Goal: Information Seeking & Learning: Learn about a topic

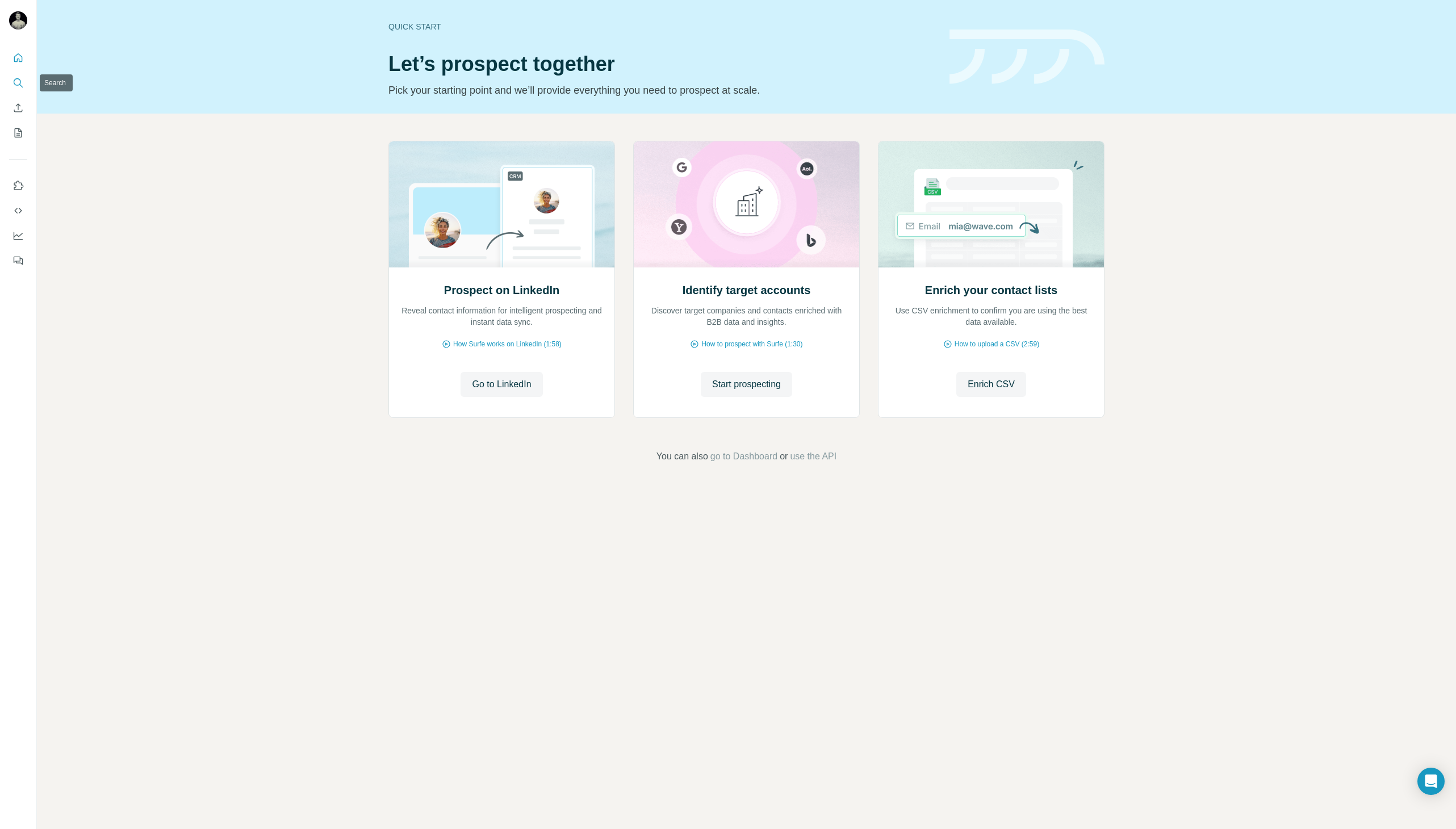
click at [18, 91] on button "Search" at bounding box center [18, 83] width 18 height 21
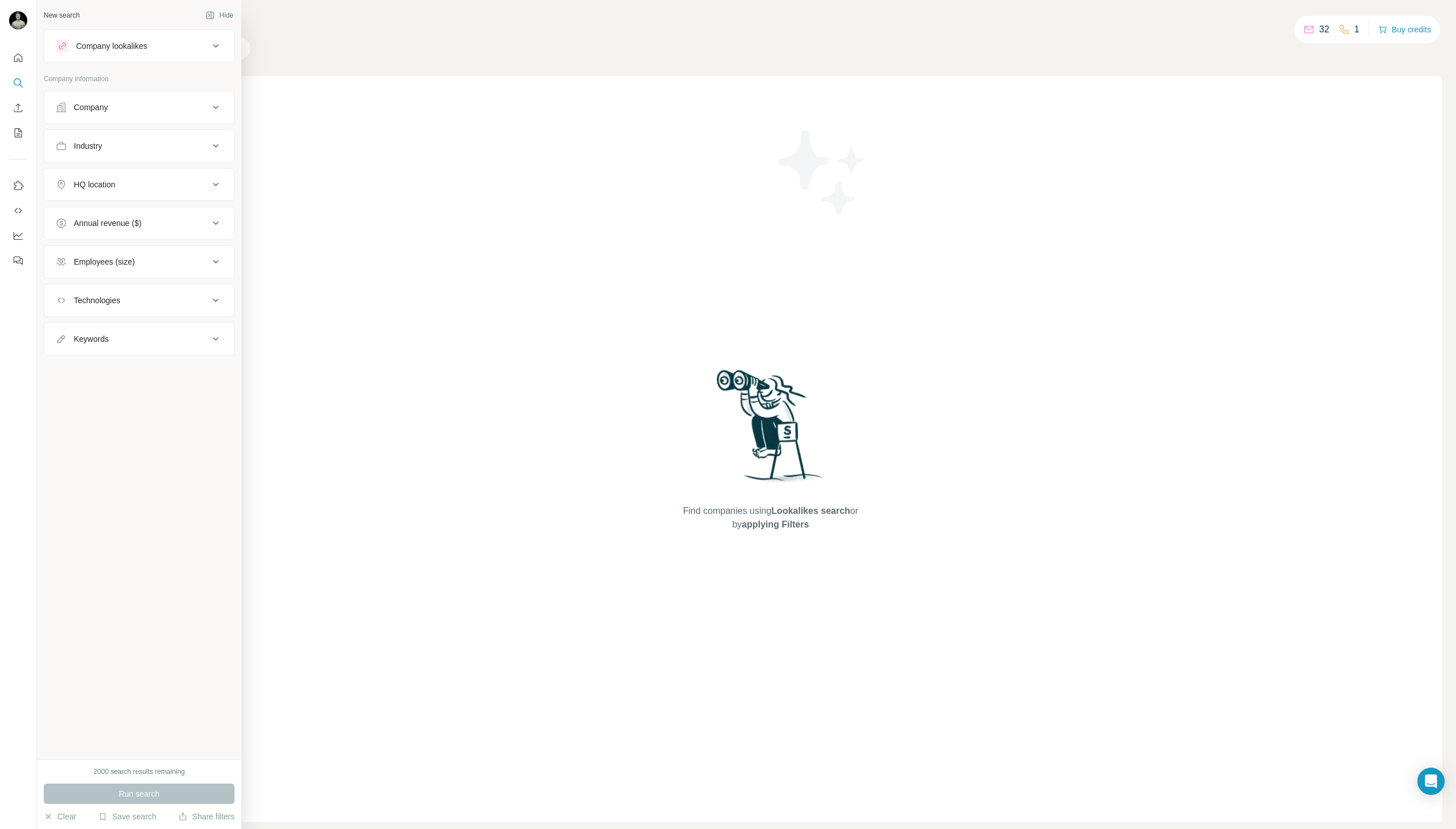
click at [137, 54] on button "Company lookalikes" at bounding box center [139, 45] width 190 height 27
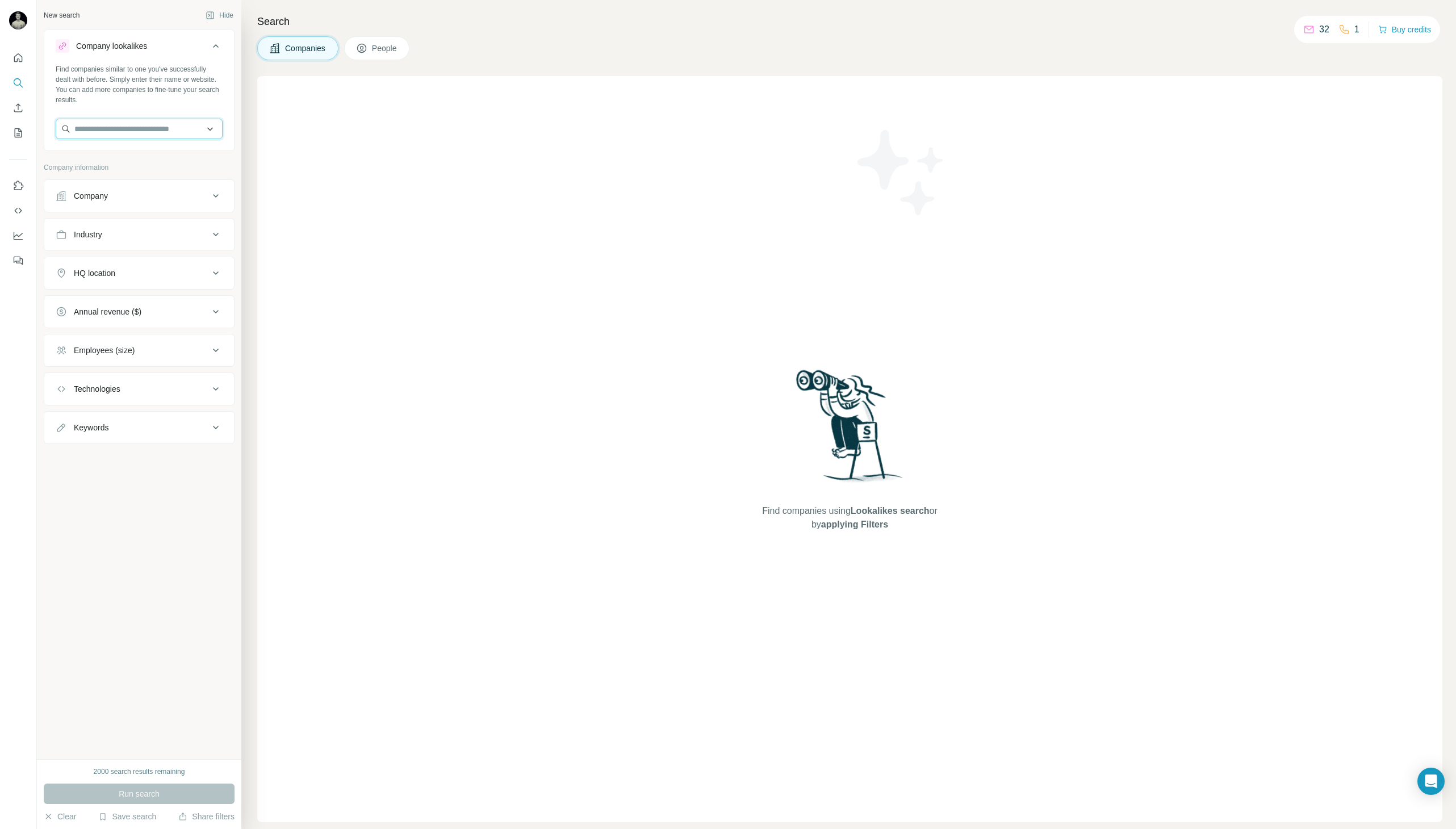
click at [150, 131] on input "text" at bounding box center [139, 129] width 167 height 21
type input "**********"
click at [143, 160] on div "[PERSON_NAME] Sport [PERSON_NAME][DOMAIN_NAME]" at bounding box center [139, 159] width 161 height 30
click at [157, 800] on button "Run search" at bounding box center [139, 794] width 191 height 21
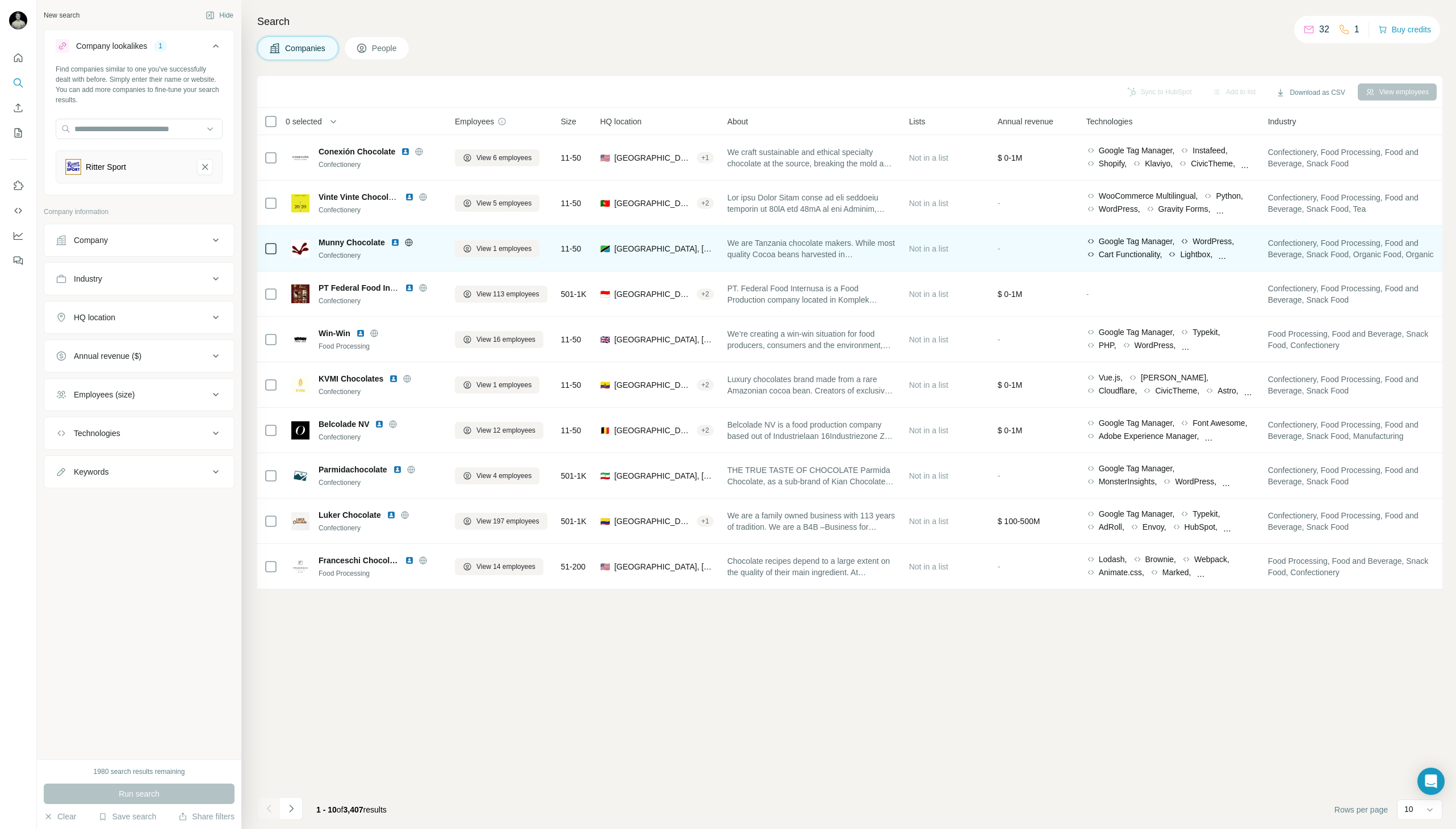
click at [396, 239] on img at bounding box center [395, 243] width 9 height 9
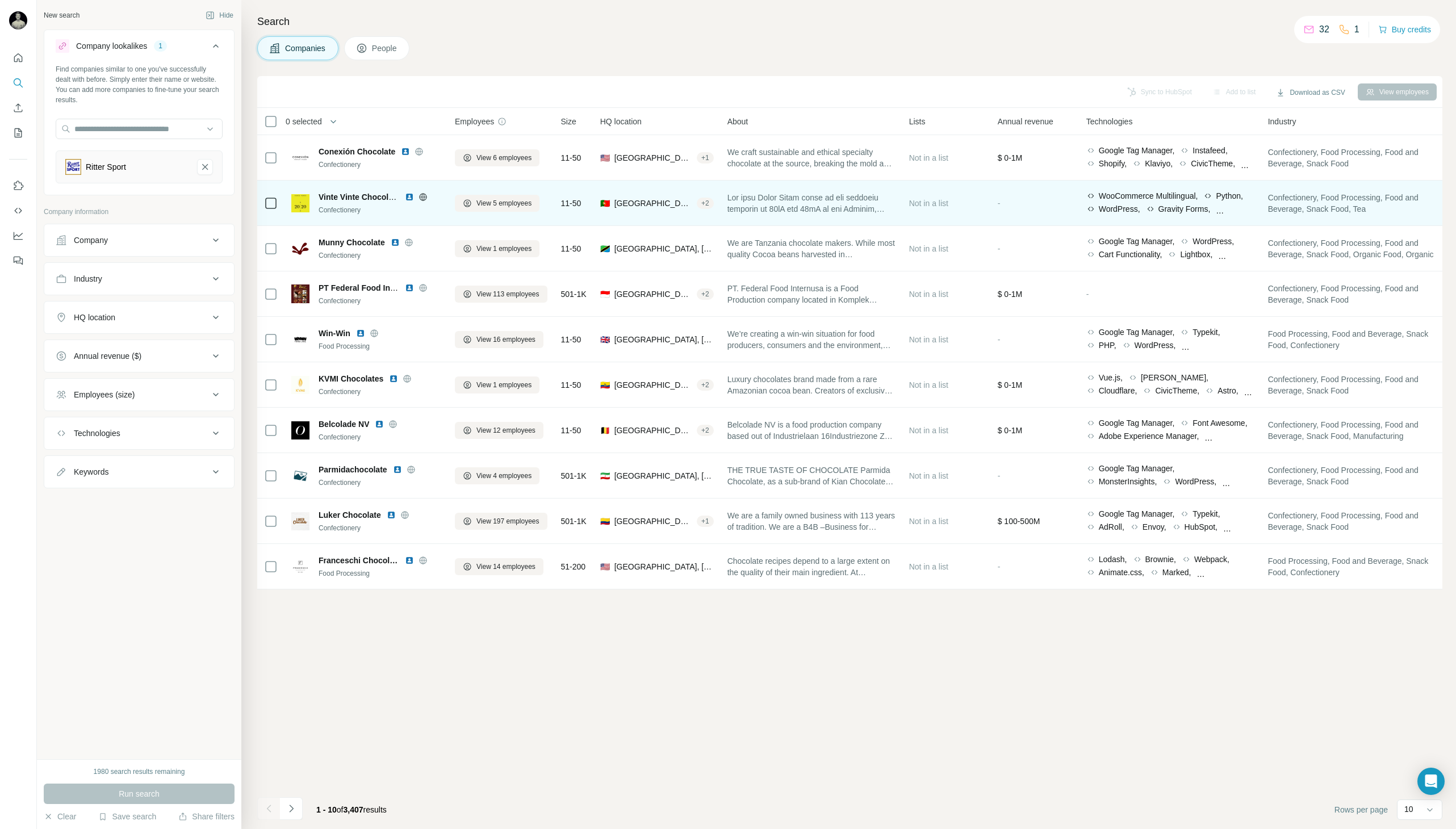
click at [411, 195] on img at bounding box center [410, 197] width 9 height 9
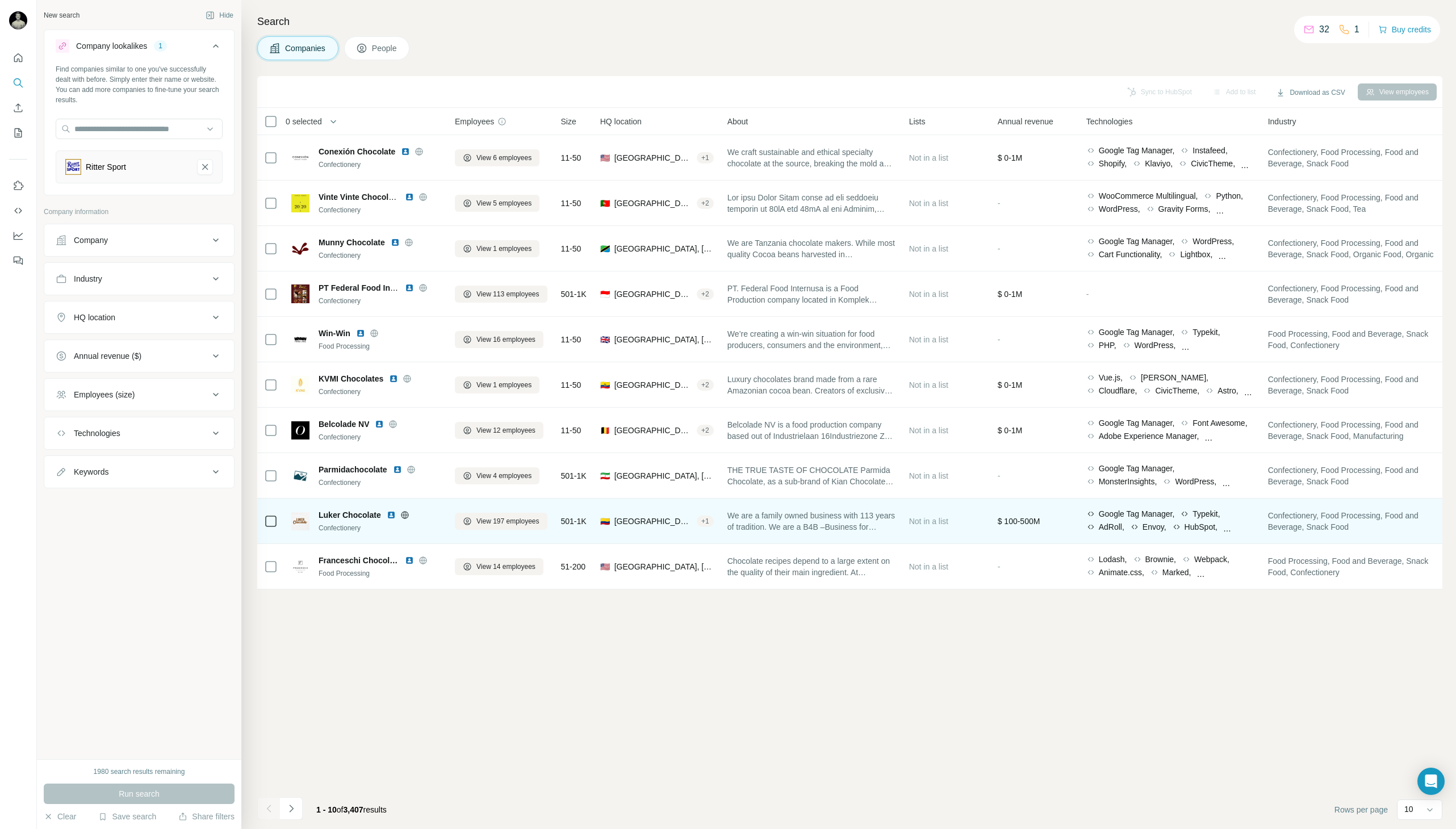
click at [394, 516] on img at bounding box center [391, 515] width 9 height 9
click at [404, 513] on icon at bounding box center [405, 514] width 3 height 7
click at [391, 513] on img at bounding box center [391, 515] width 9 height 9
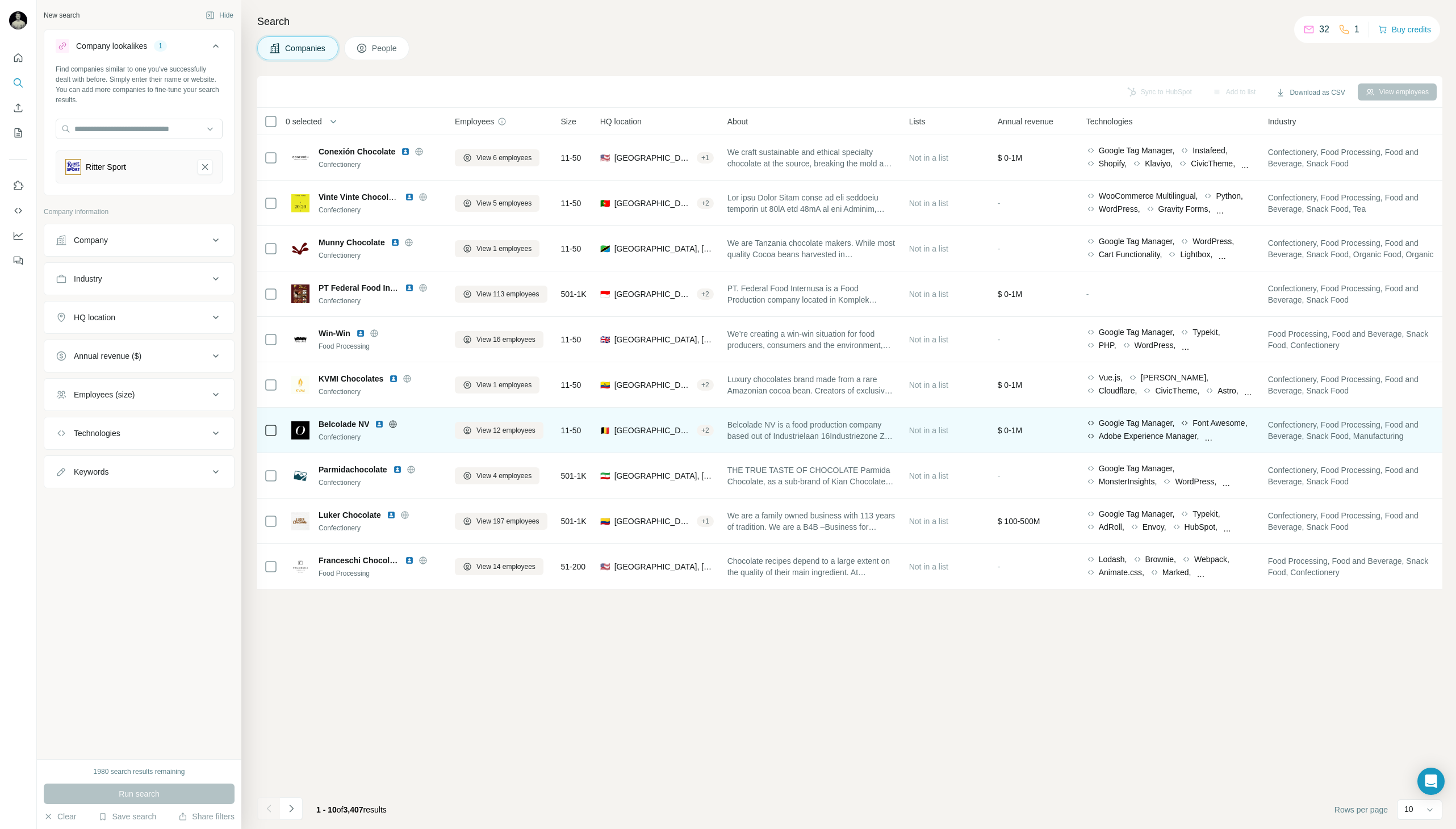
click at [395, 424] on icon at bounding box center [393, 424] width 9 height 9
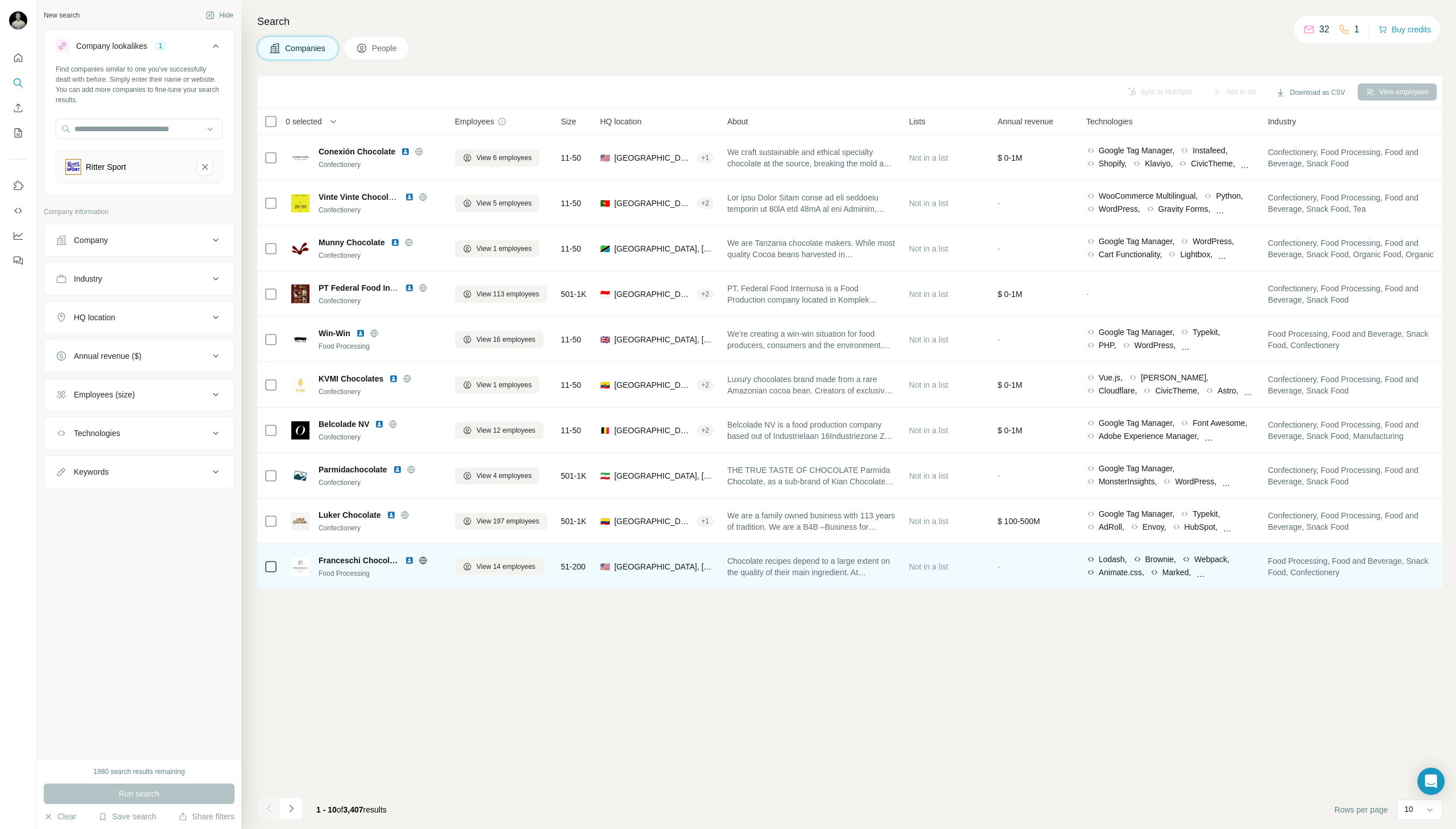
click at [421, 557] on icon at bounding box center [423, 560] width 9 height 9
click at [411, 560] on img at bounding box center [410, 560] width 9 height 9
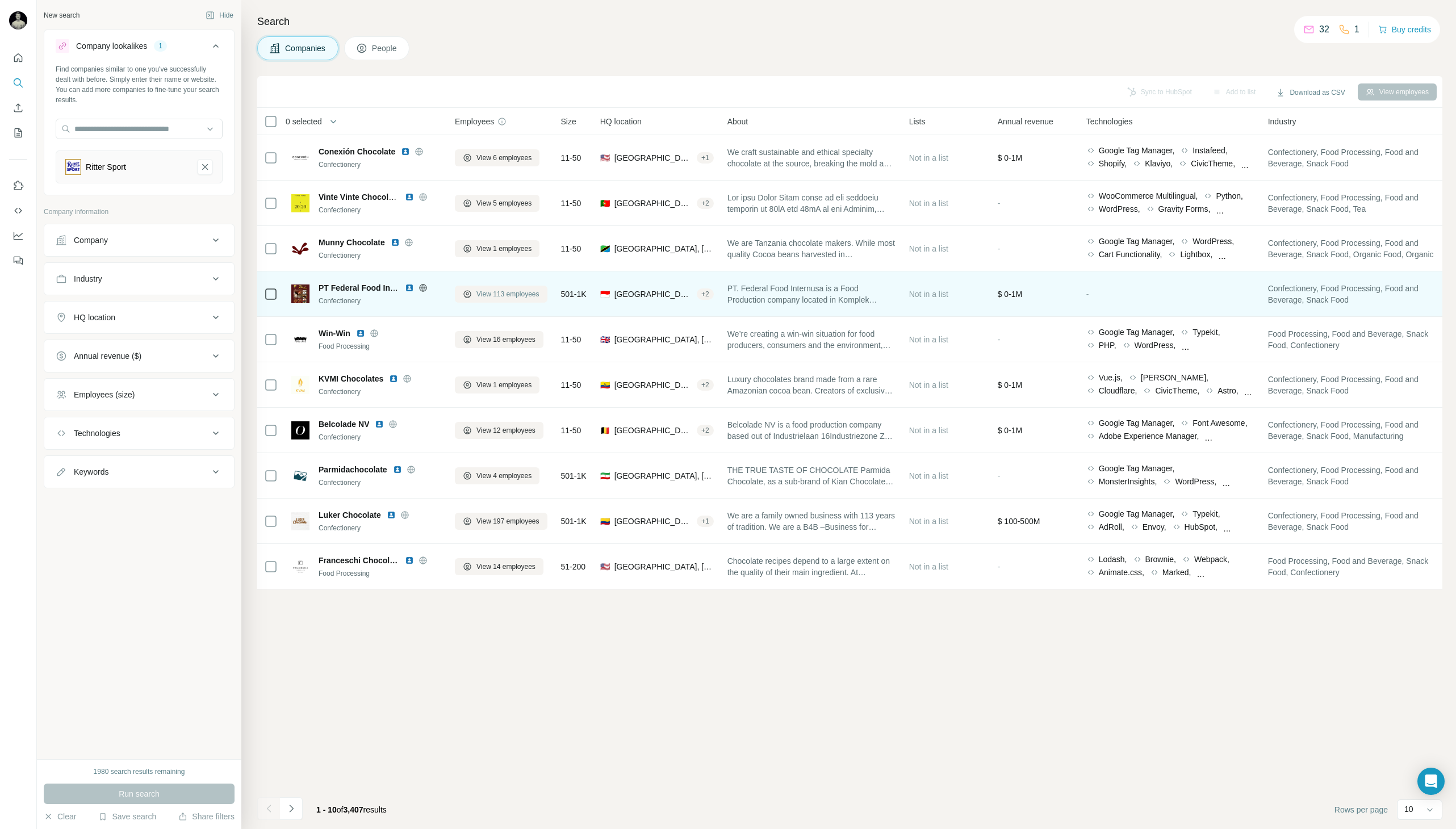
click at [491, 297] on span "View 113 employees" at bounding box center [508, 294] width 63 height 10
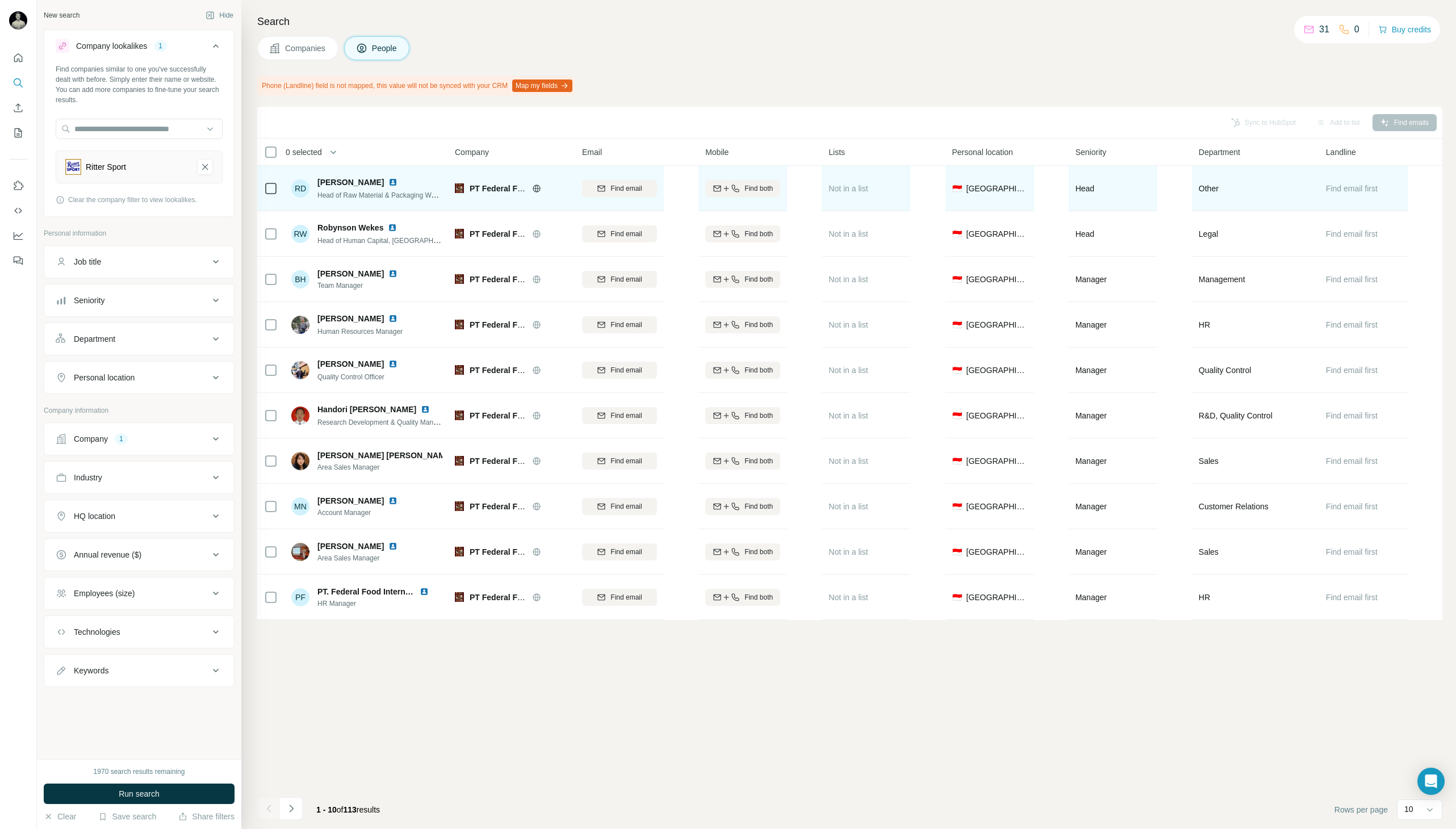
click at [388, 181] on img at bounding box center [393, 182] width 9 height 9
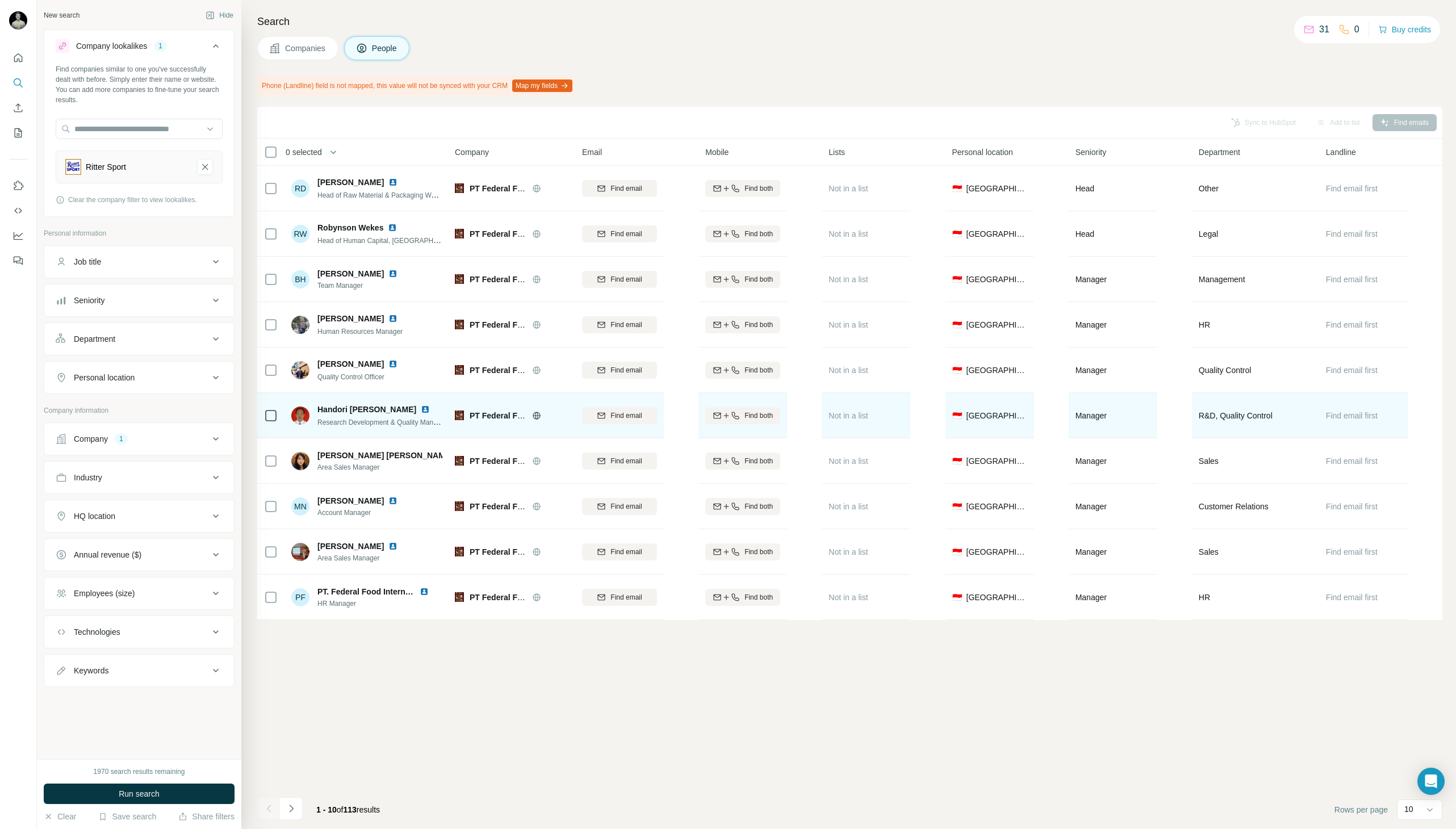
click at [421, 408] on img at bounding box center [425, 410] width 9 height 9
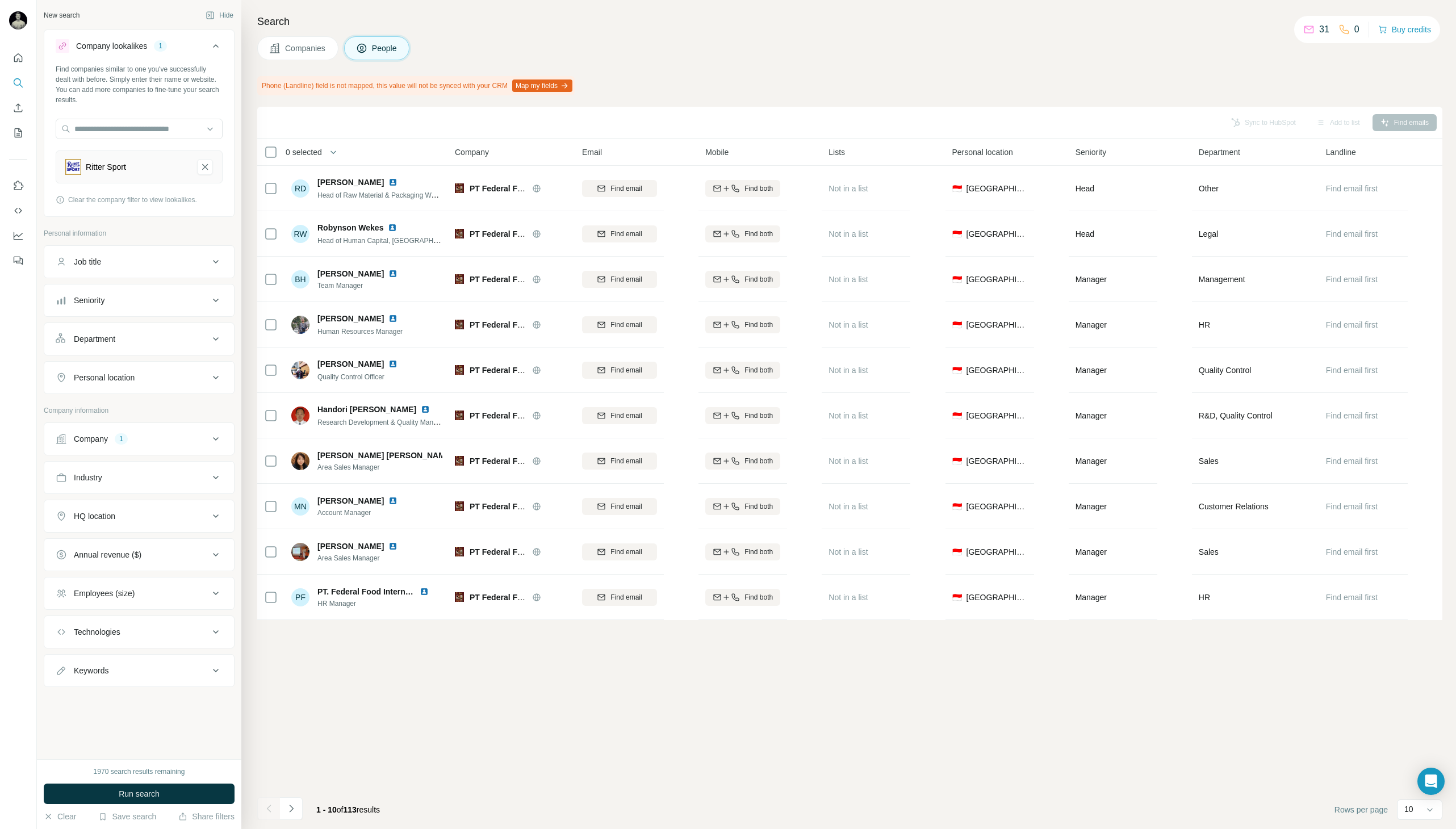
click at [319, 40] on button "Companies" at bounding box center [298, 48] width 81 height 24
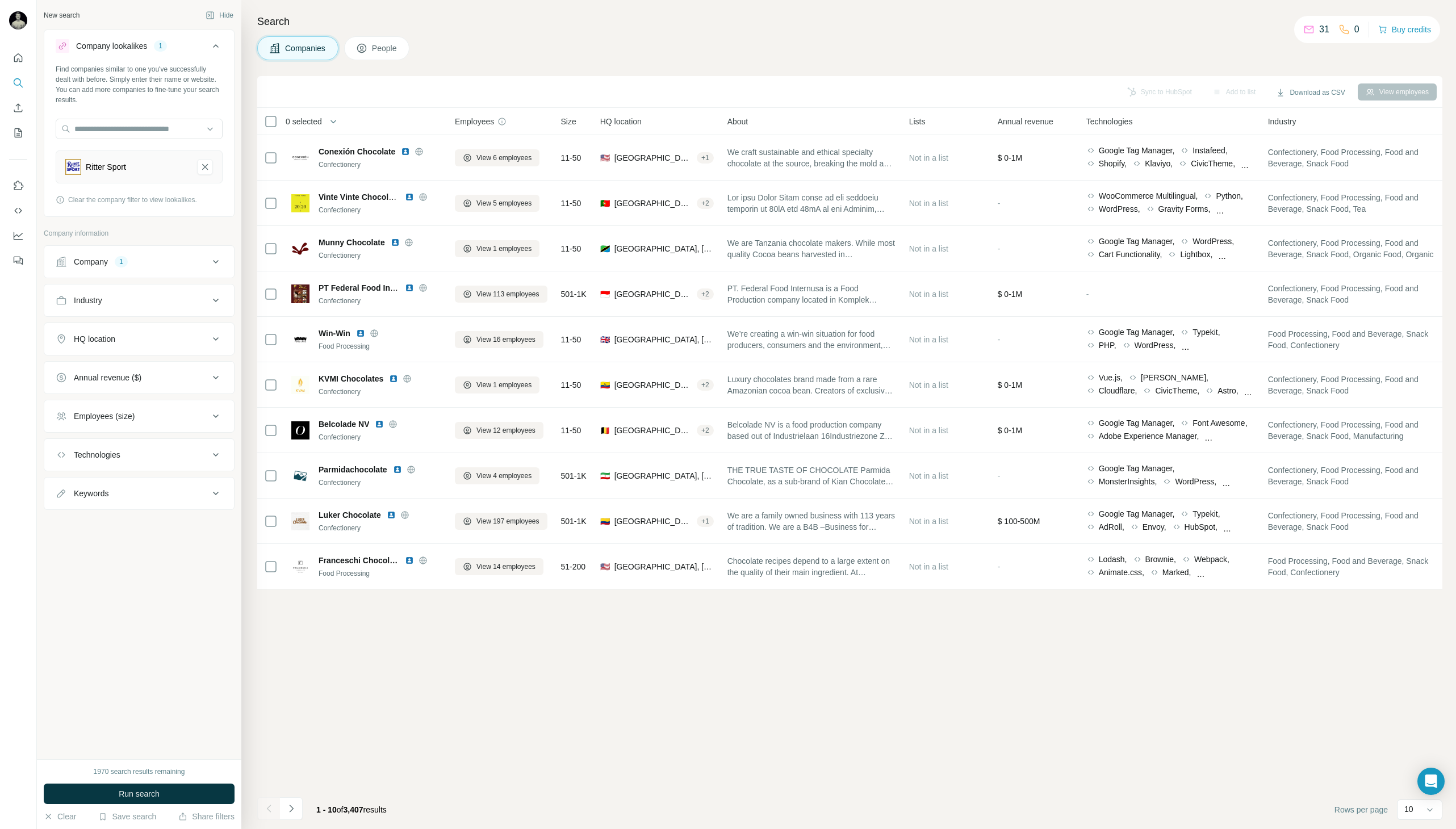
click at [186, 254] on button "Company 1" at bounding box center [139, 261] width 190 height 27
click at [151, 337] on icon "button" at bounding box center [147, 336] width 9 height 9
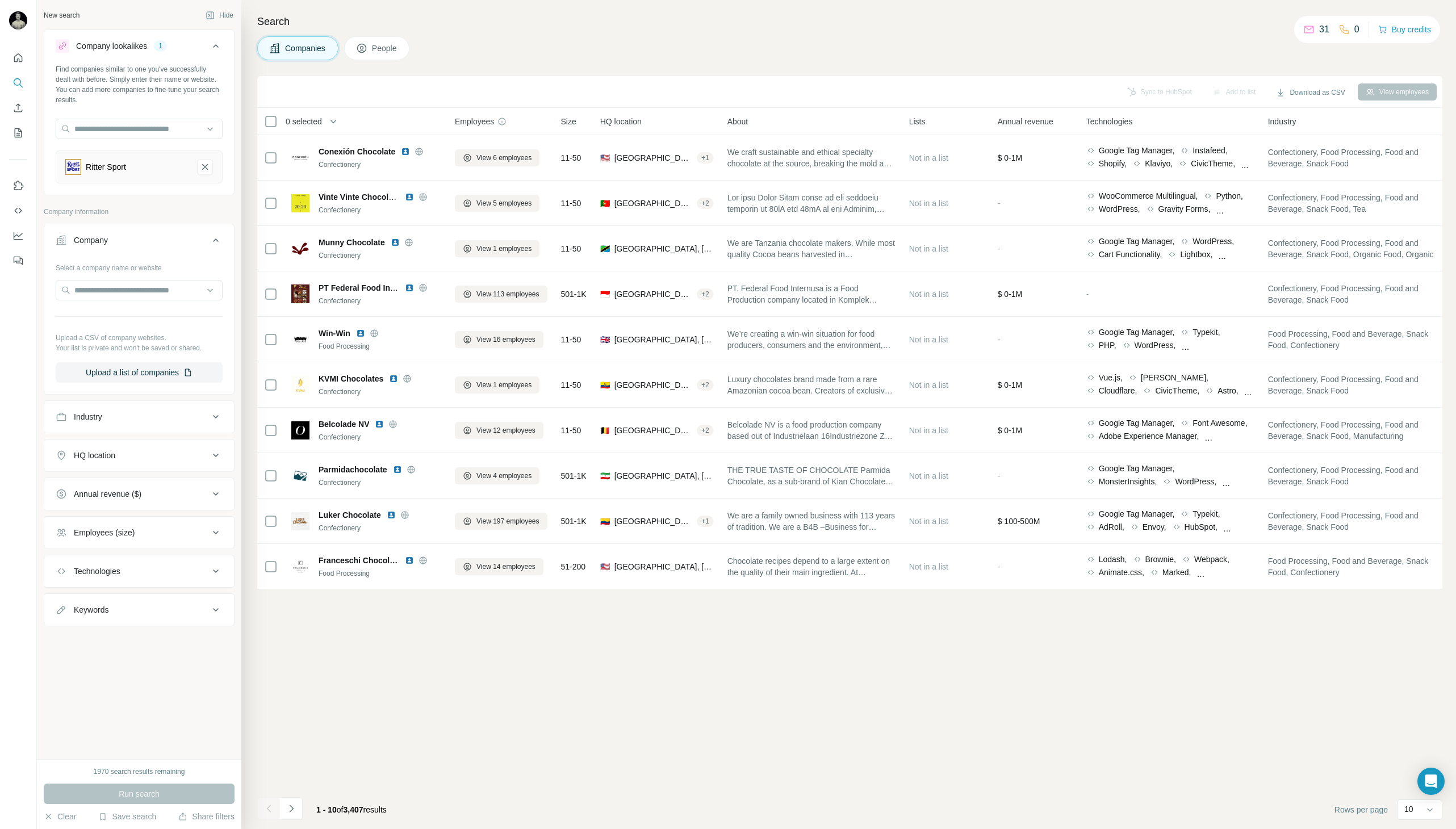
click at [155, 408] on button "Industry" at bounding box center [139, 417] width 190 height 27
click at [154, 447] on input at bounding box center [134, 445] width 140 height 13
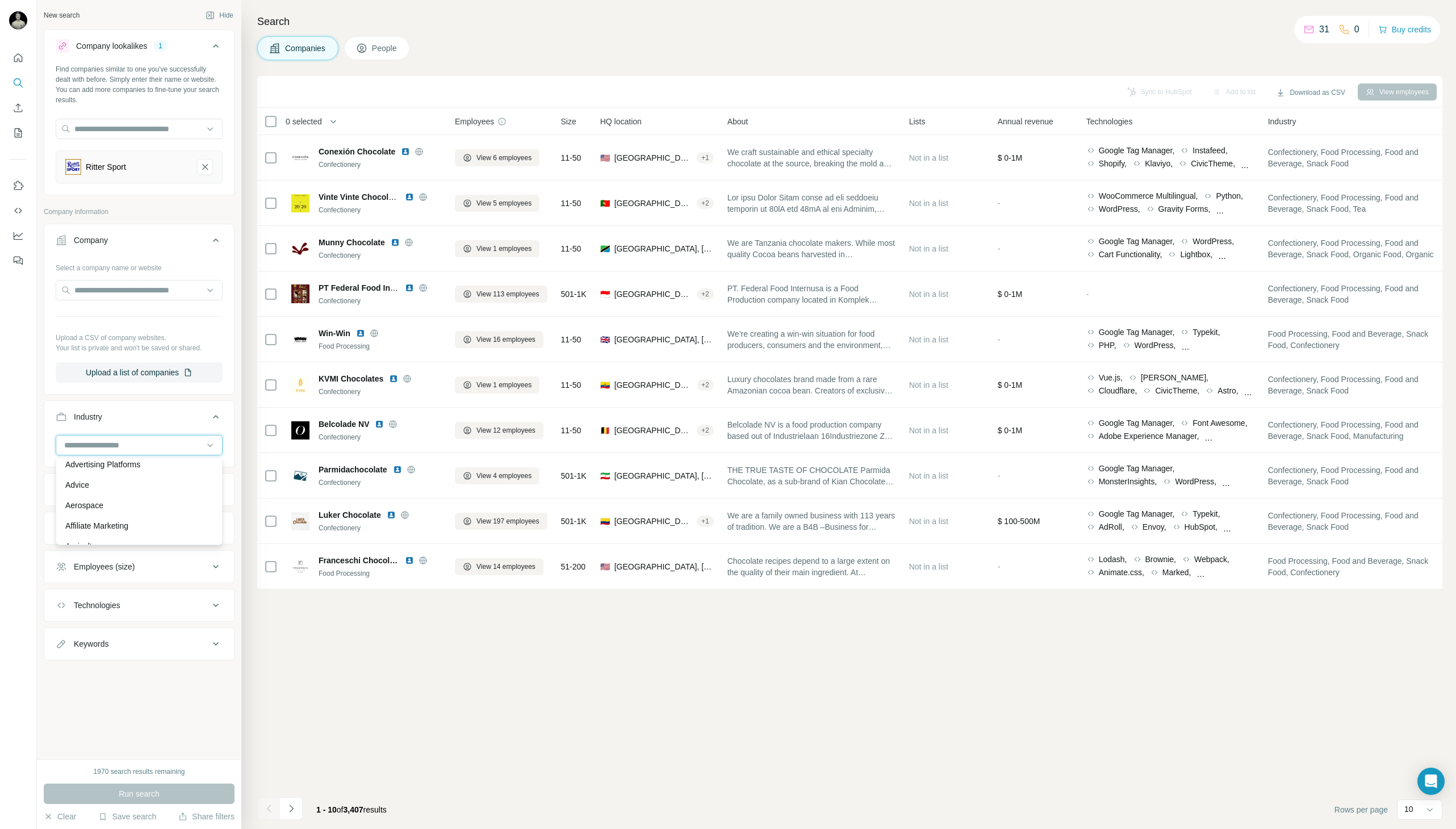
click at [109, 445] on input at bounding box center [134, 445] width 140 height 13
type input "*"
type input "****"
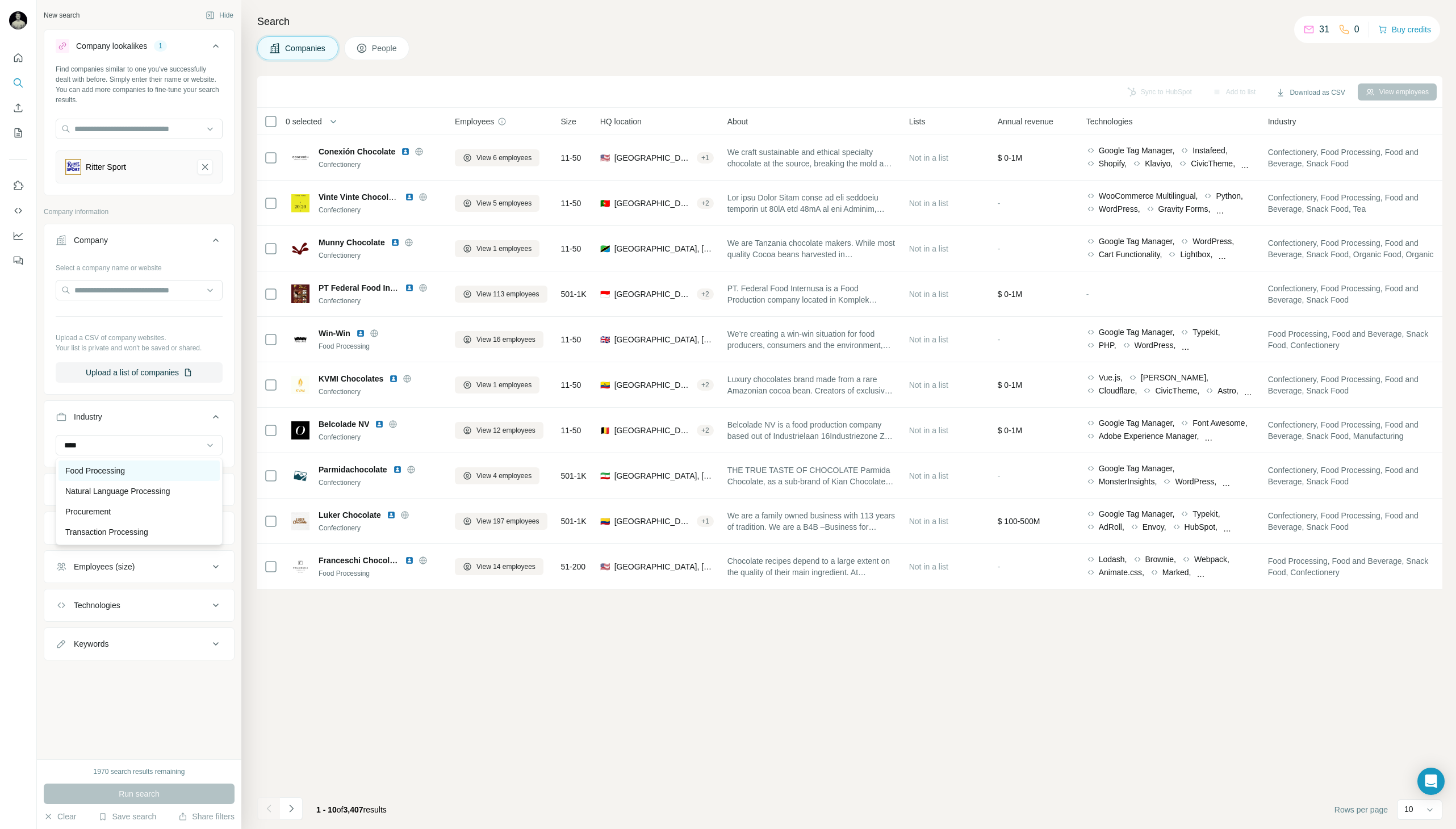
click at [96, 472] on p "Food Processing" at bounding box center [95, 471] width 60 height 12
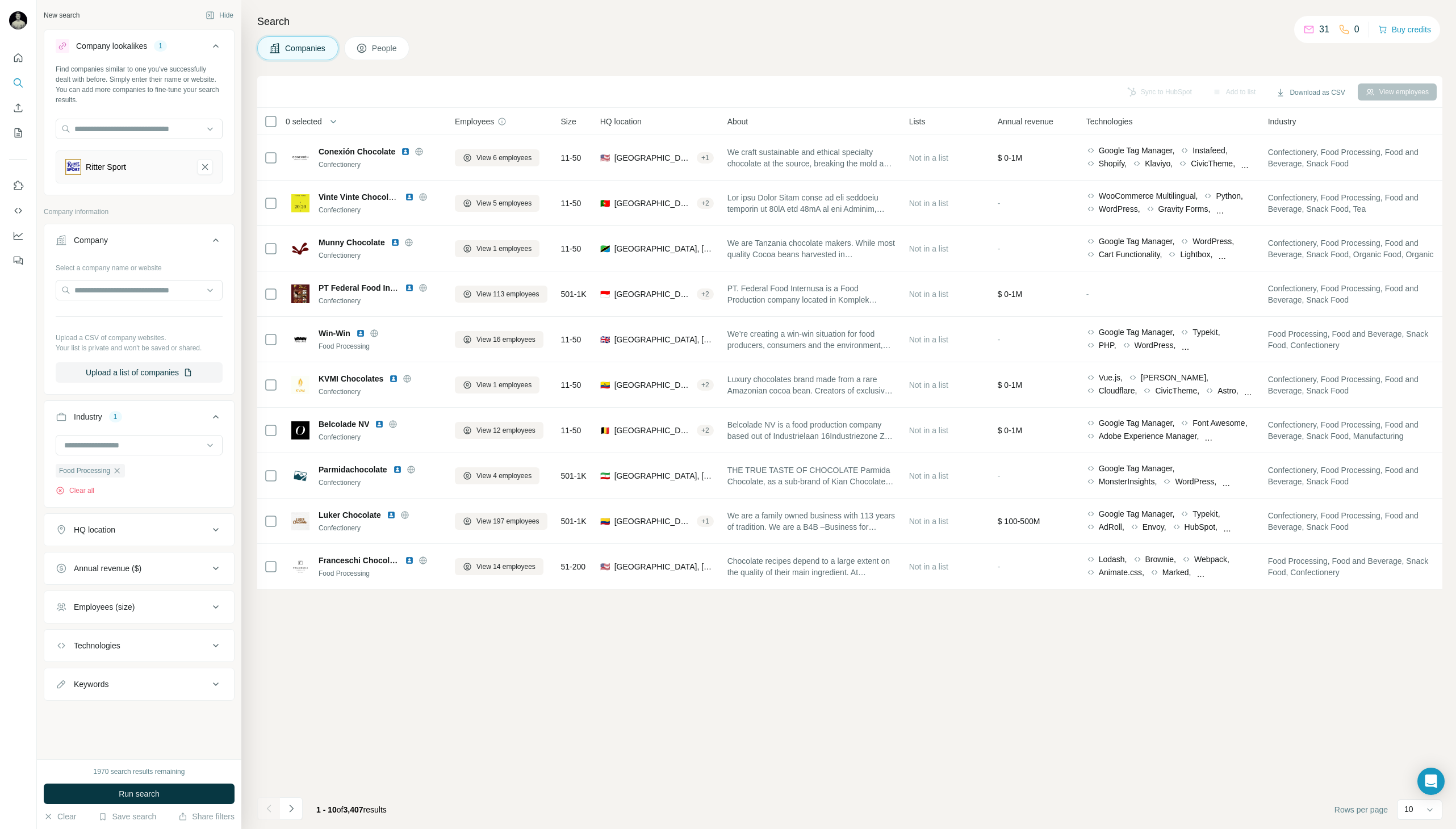
click at [171, 480] on div "Food Processing Clear all" at bounding box center [139, 465] width 167 height 61
click at [205, 161] on icon "Ritter Sport-remove-button" at bounding box center [205, 167] width 10 height 12
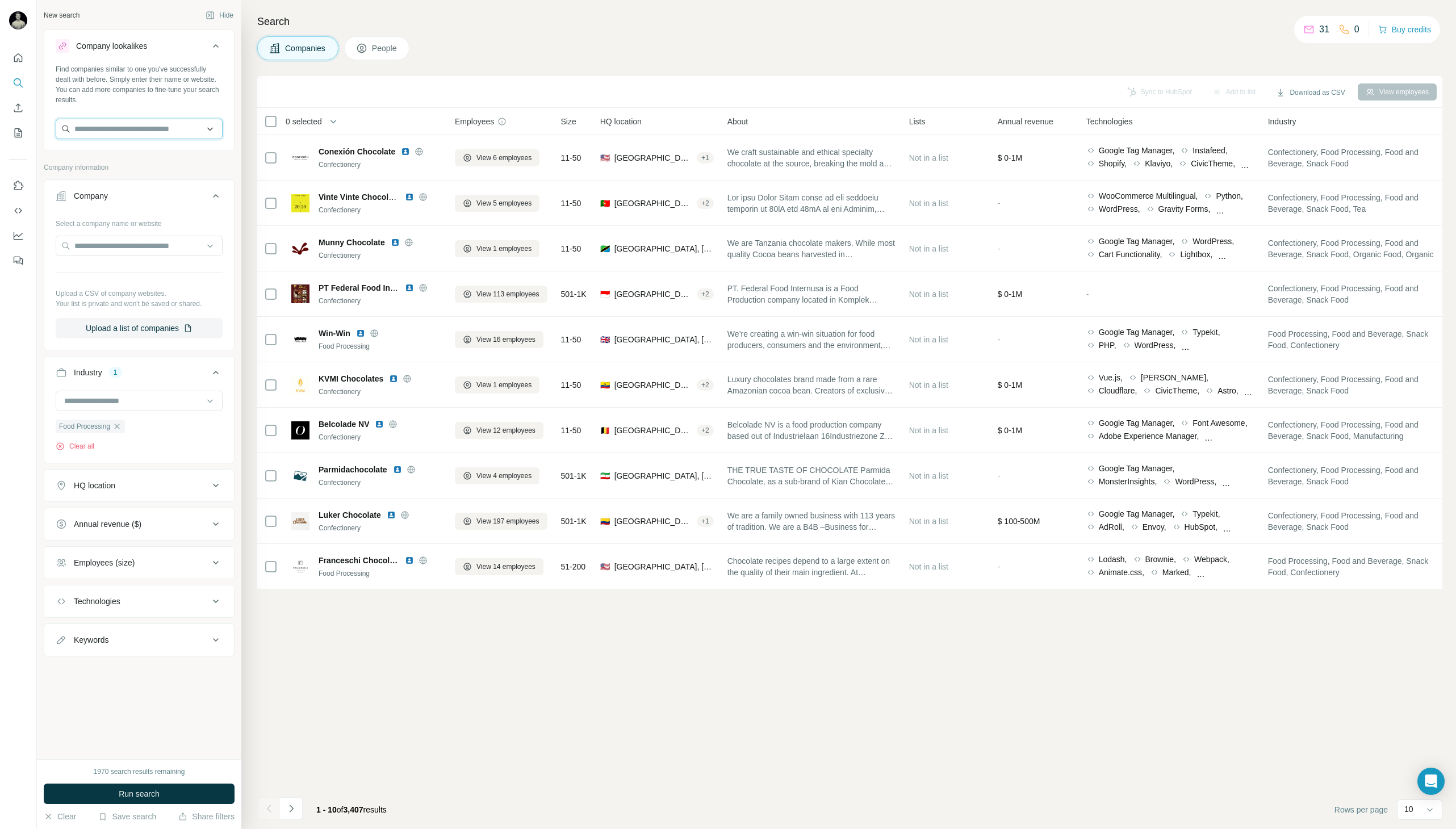
click at [155, 133] on input "text" at bounding box center [139, 129] width 167 height 21
type input "******"
click at [134, 162] on div "Sprehe [DOMAIN_NAME]" at bounding box center [139, 159] width 161 height 30
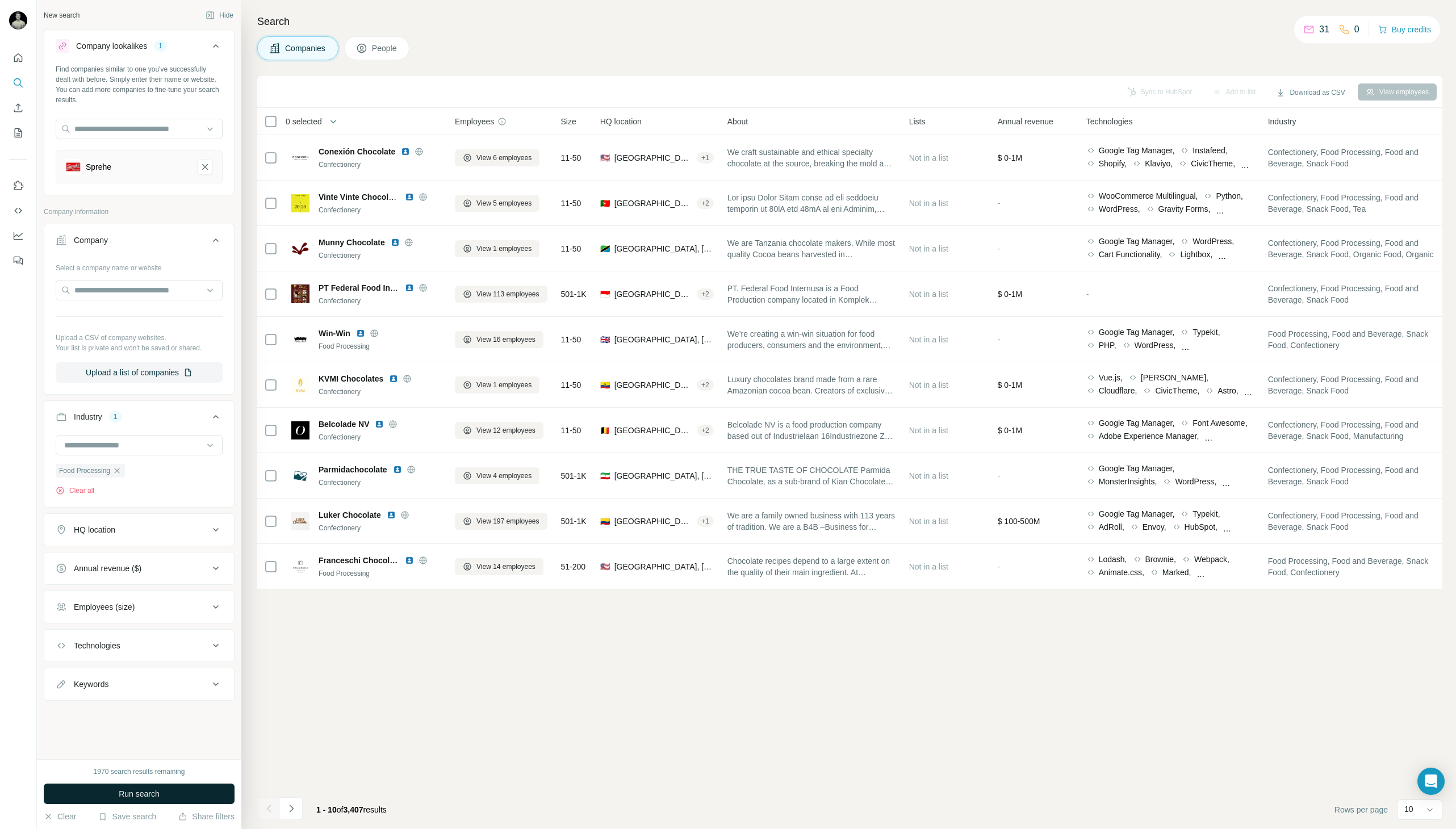
click at [154, 799] on span "Run search" at bounding box center [139, 794] width 41 height 12
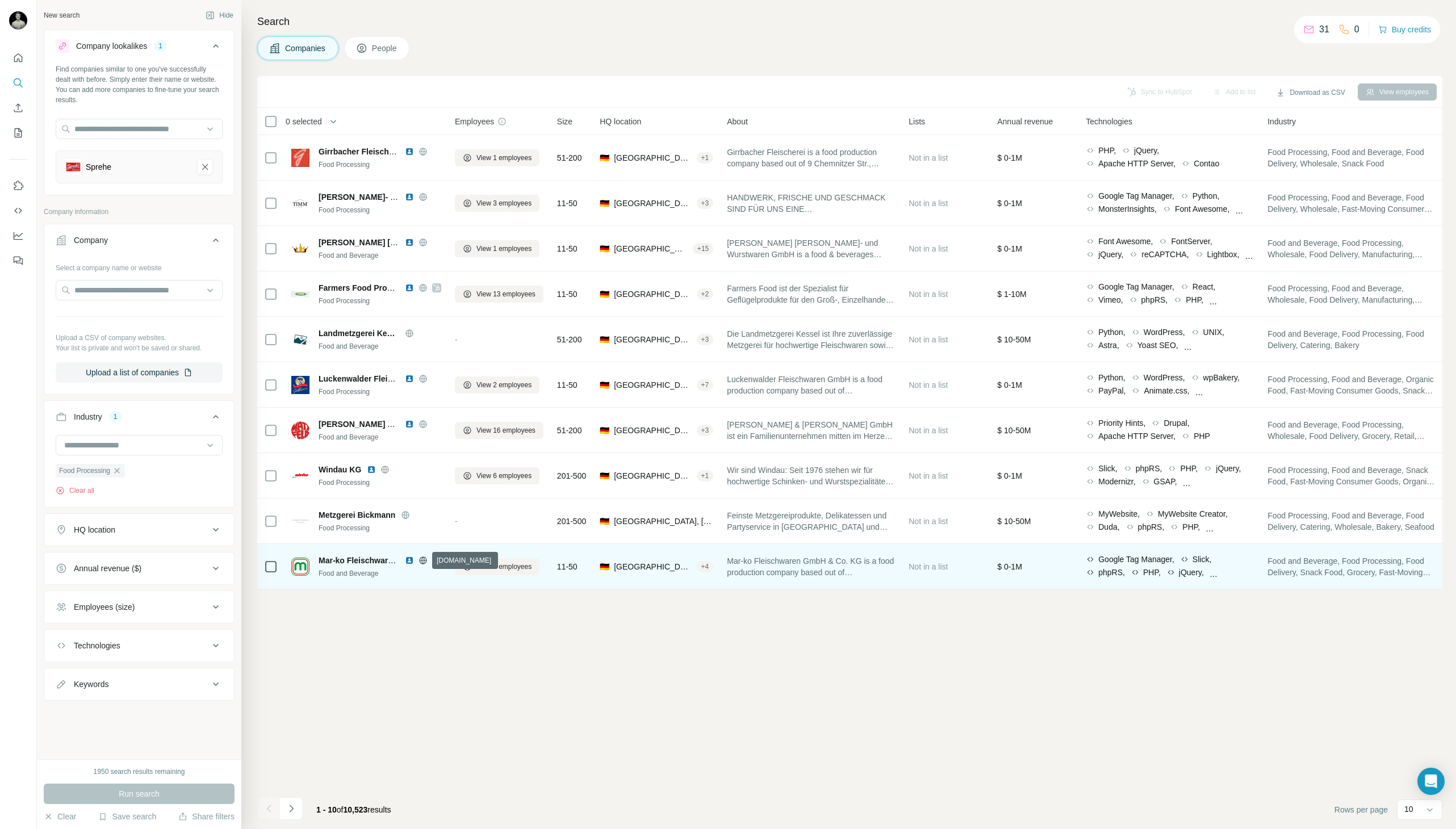
click at [424, 563] on icon at bounding box center [422, 560] width 7 height 7
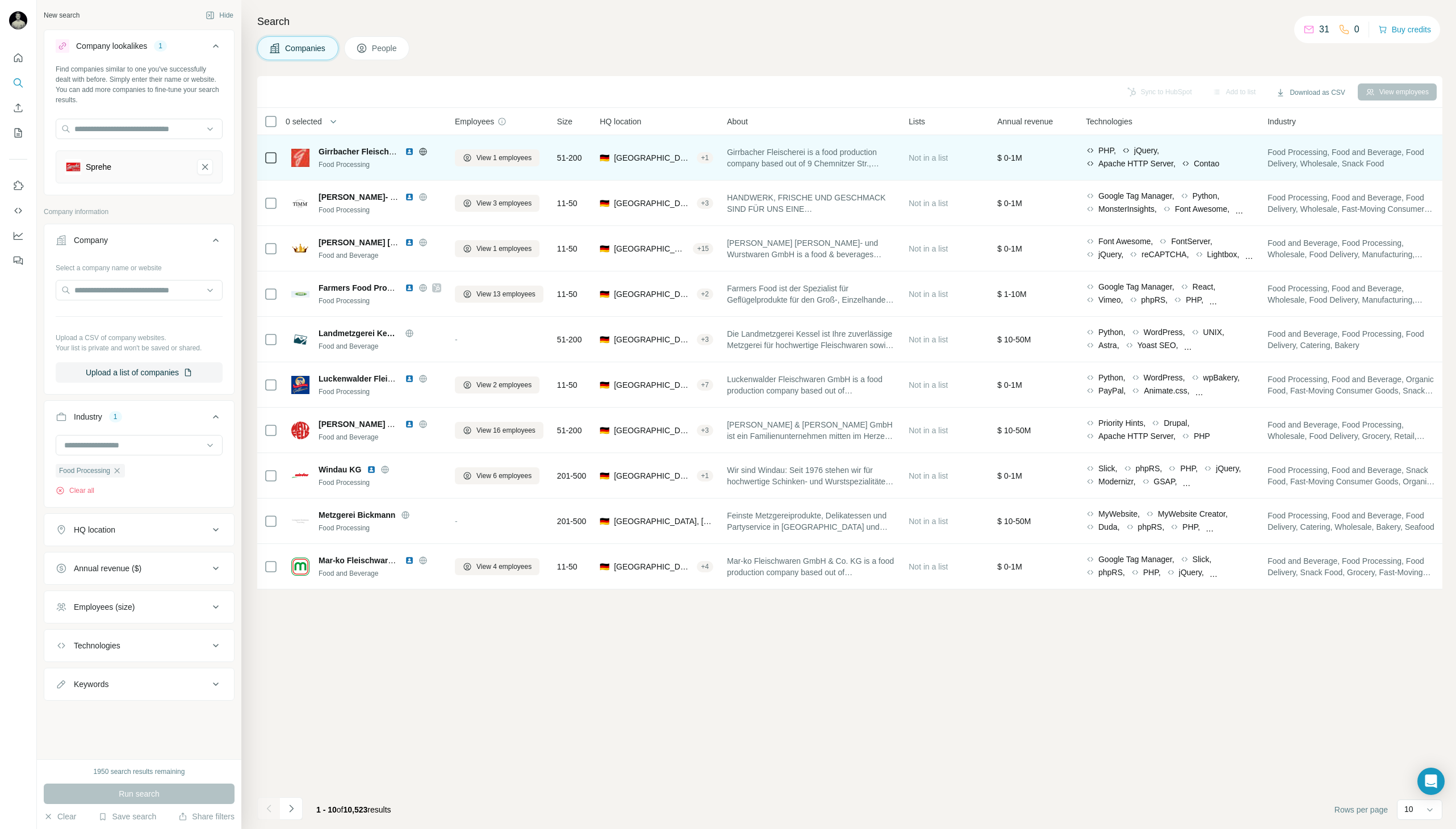
click at [424, 150] on icon at bounding box center [422, 151] width 3 height 7
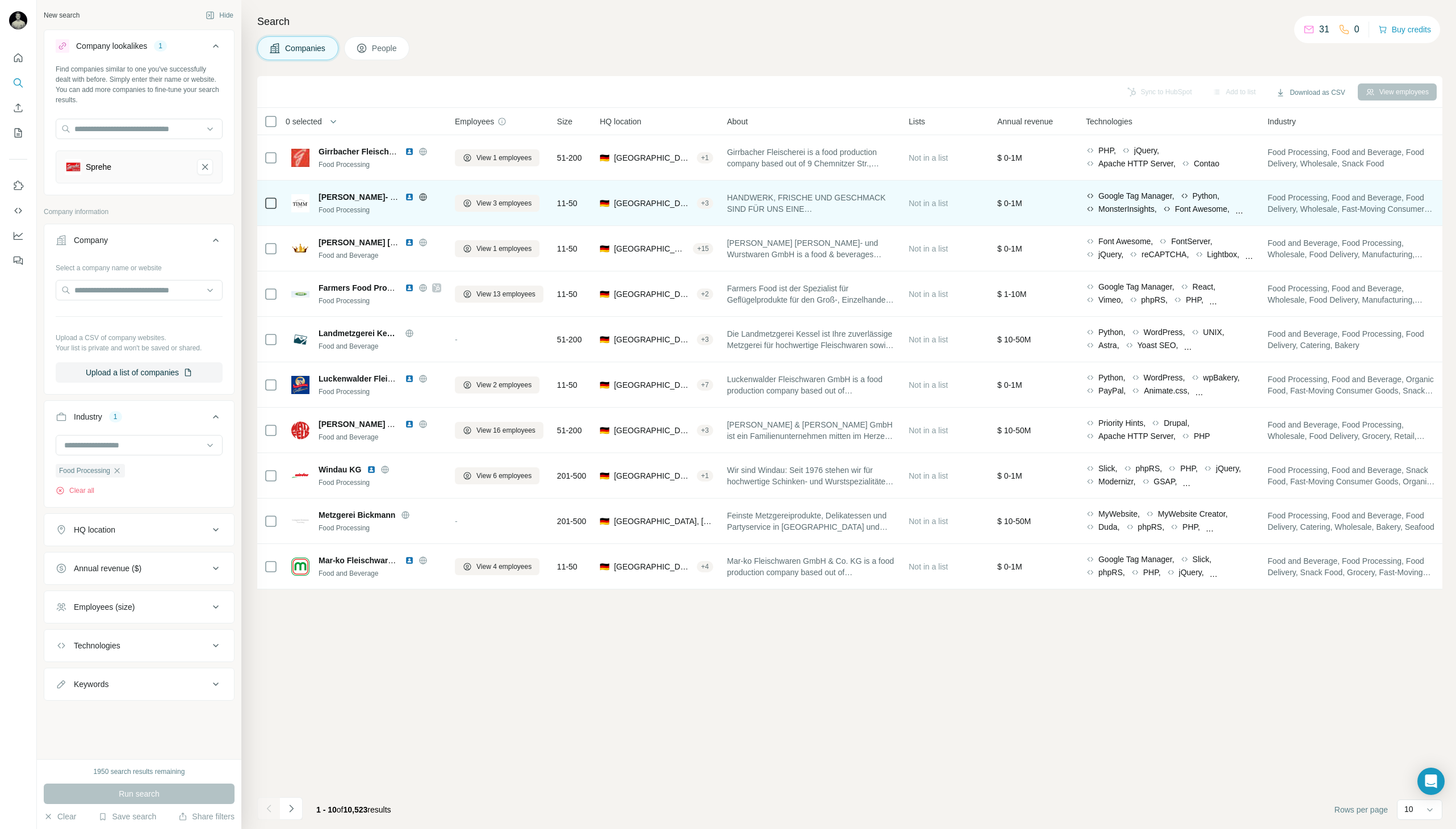
click at [424, 194] on icon at bounding box center [423, 197] width 9 height 9
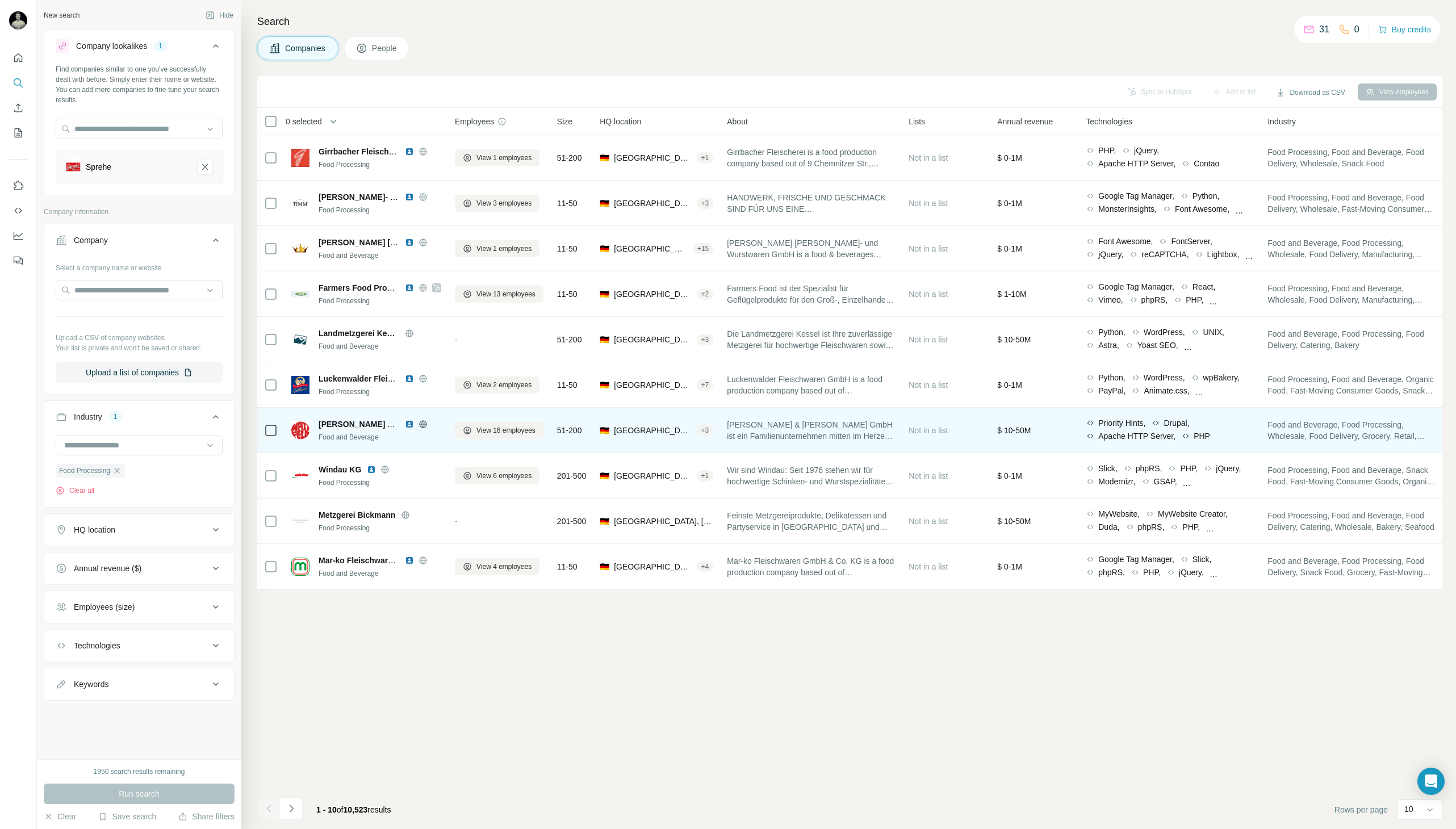
click at [424, 425] on icon at bounding box center [422, 423] width 3 height 7
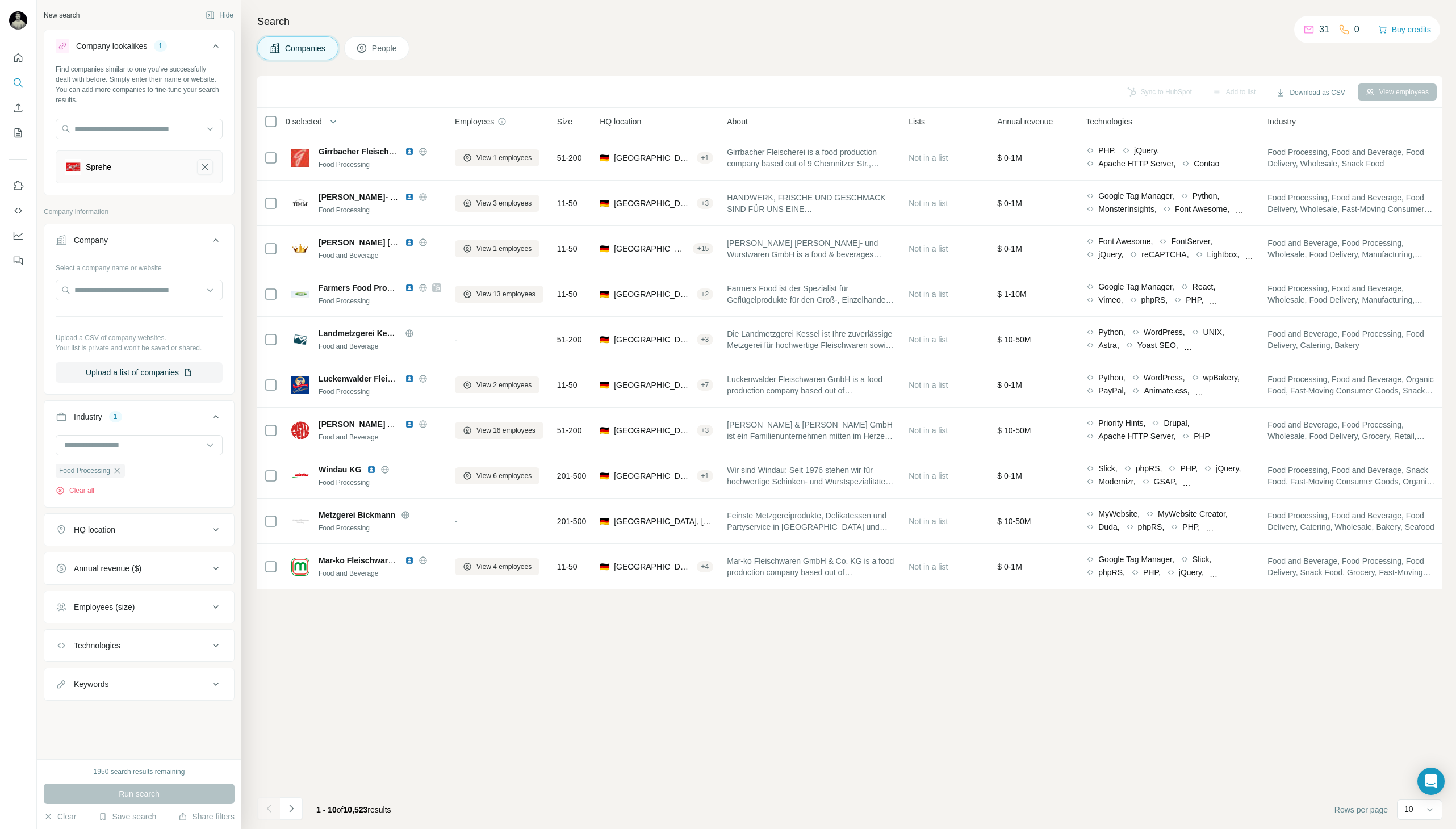
click at [212, 167] on button "Sprehe-remove-button" at bounding box center [205, 167] width 16 height 16
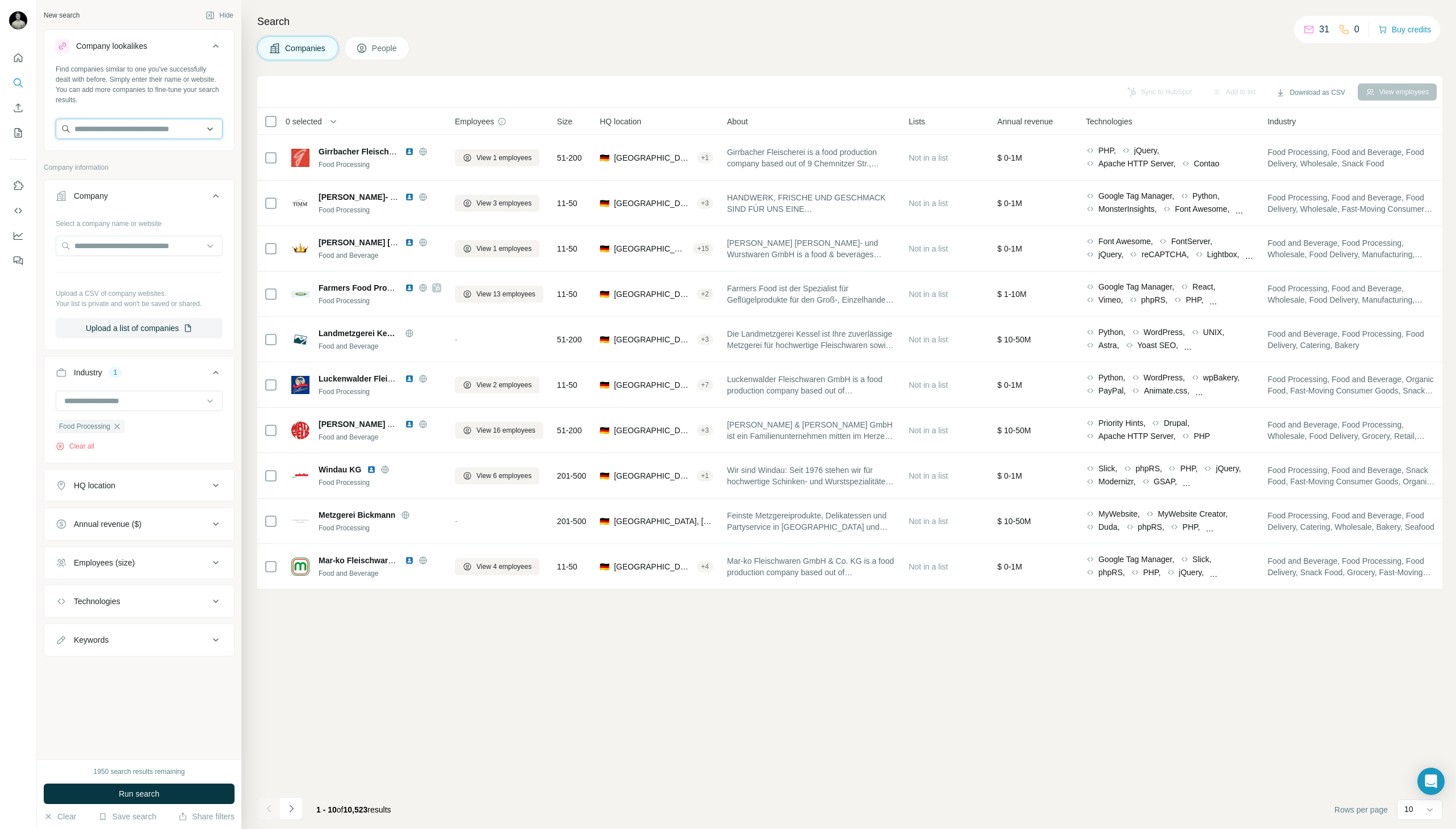
click at [136, 127] on input "text" at bounding box center [139, 129] width 167 height 21
type input "*******"
click at [128, 155] on div "[PERSON_NAME] [PERSON_NAME][DOMAIN_NAME]" at bounding box center [139, 159] width 161 height 30
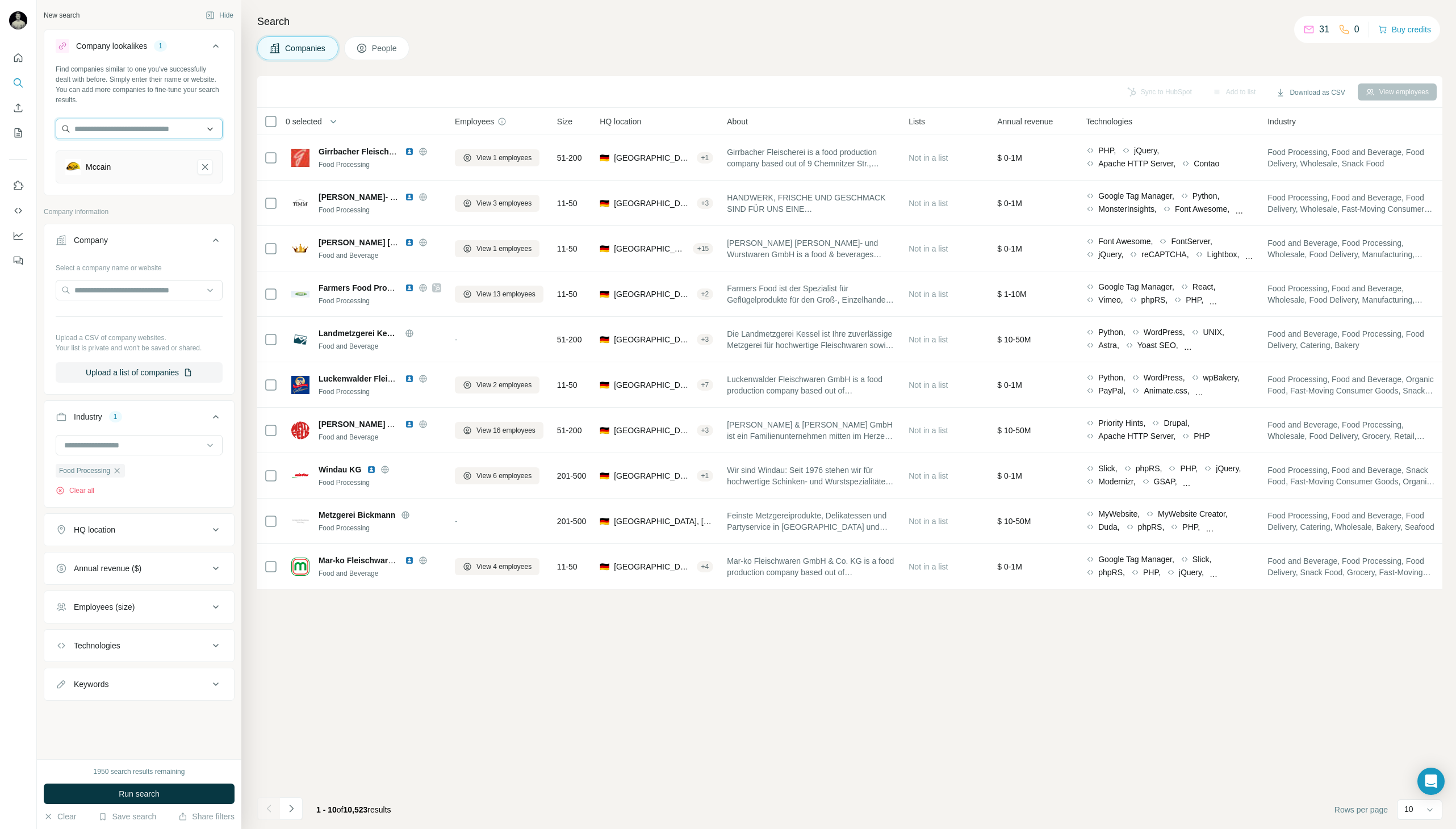
click at [123, 138] on input "text" at bounding box center [139, 129] width 167 height 21
type input "**********"
click at [153, 190] on p "Salomon FoodWorld" at bounding box center [124, 185] width 72 height 12
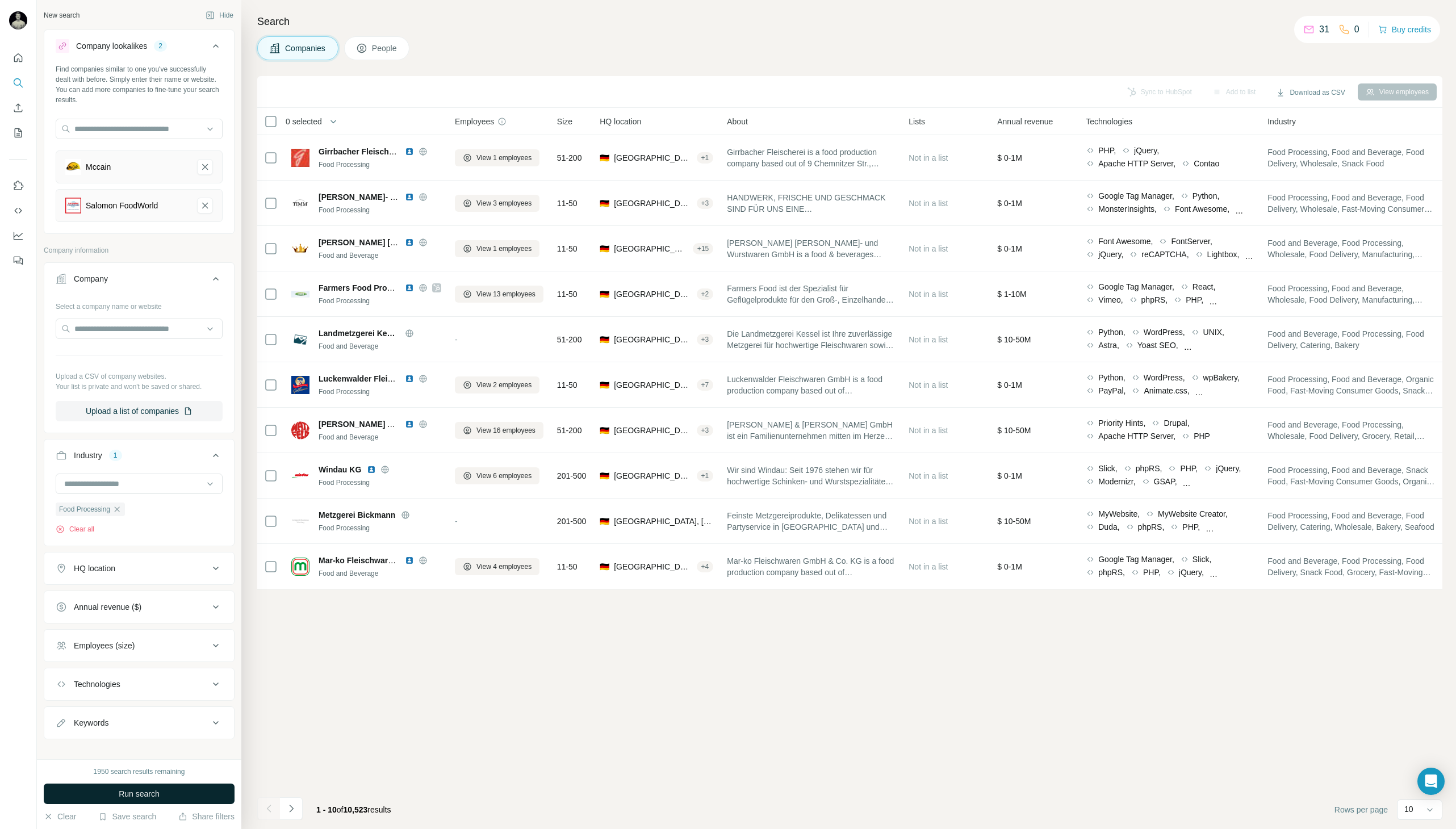
click at [146, 801] on button "Run search" at bounding box center [139, 794] width 191 height 21
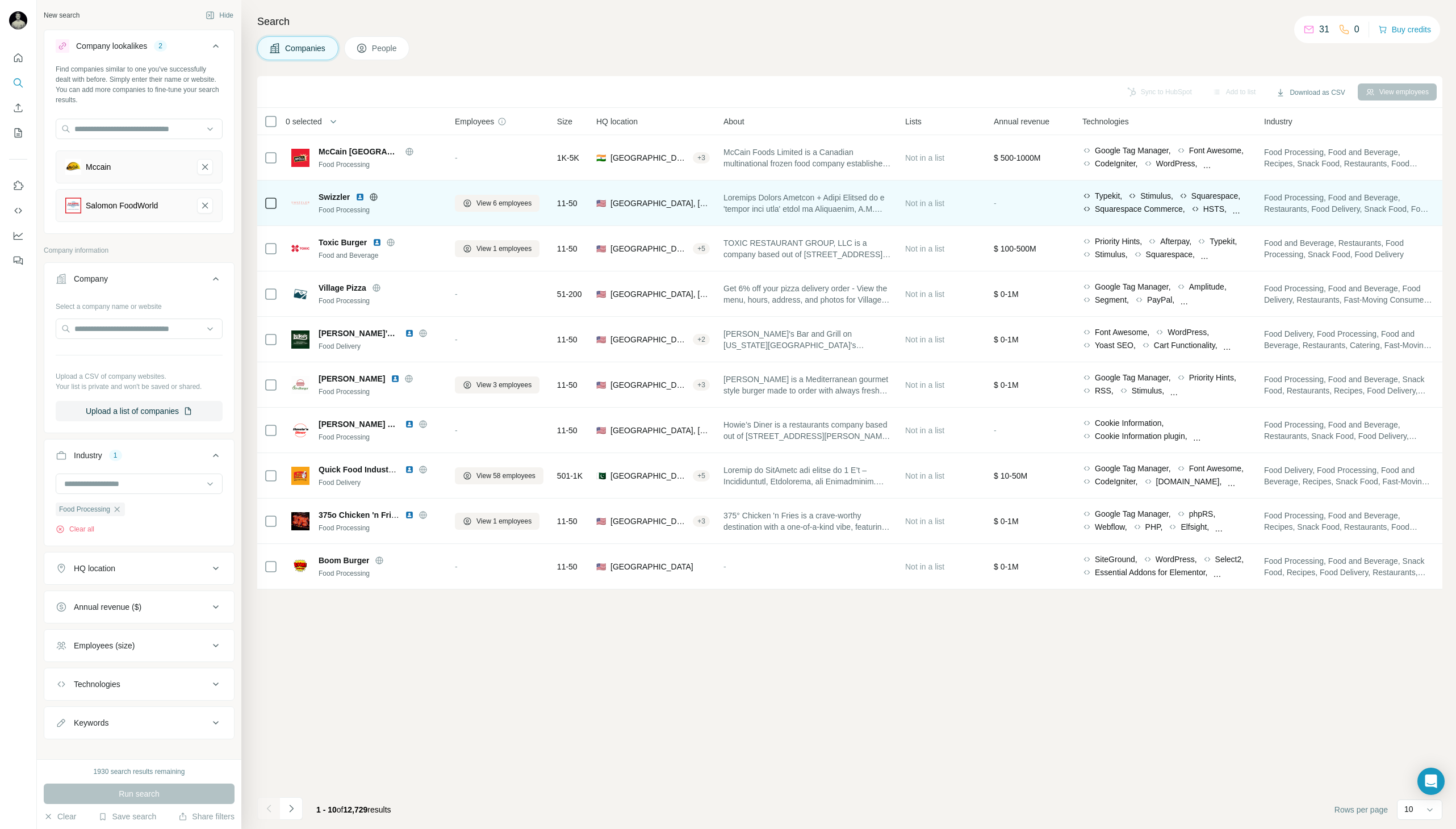
click at [378, 194] on icon at bounding box center [373, 197] width 9 height 9
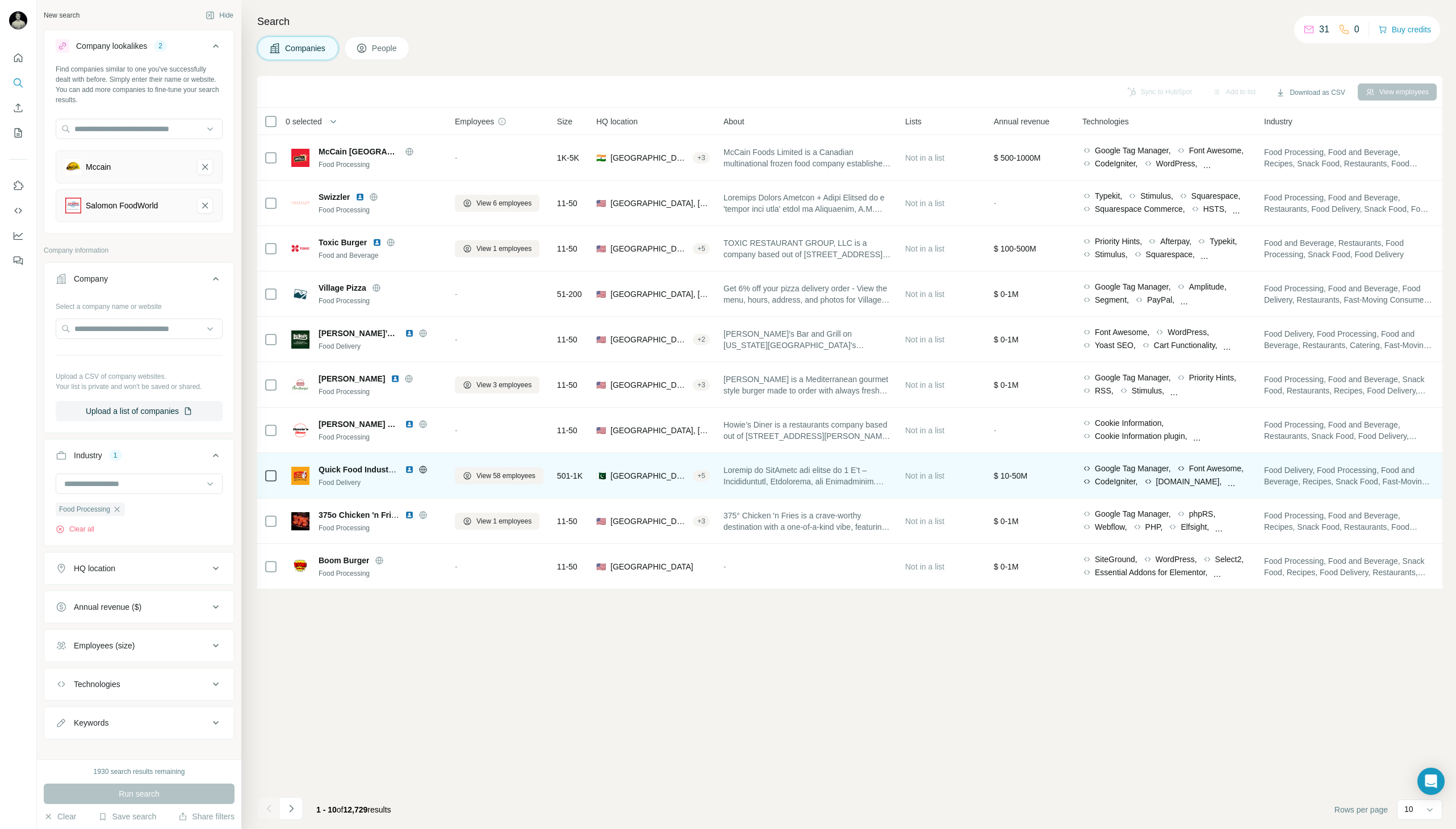
click at [427, 468] on icon at bounding box center [423, 469] width 9 height 9
click at [409, 468] on img at bounding box center [410, 469] width 9 height 9
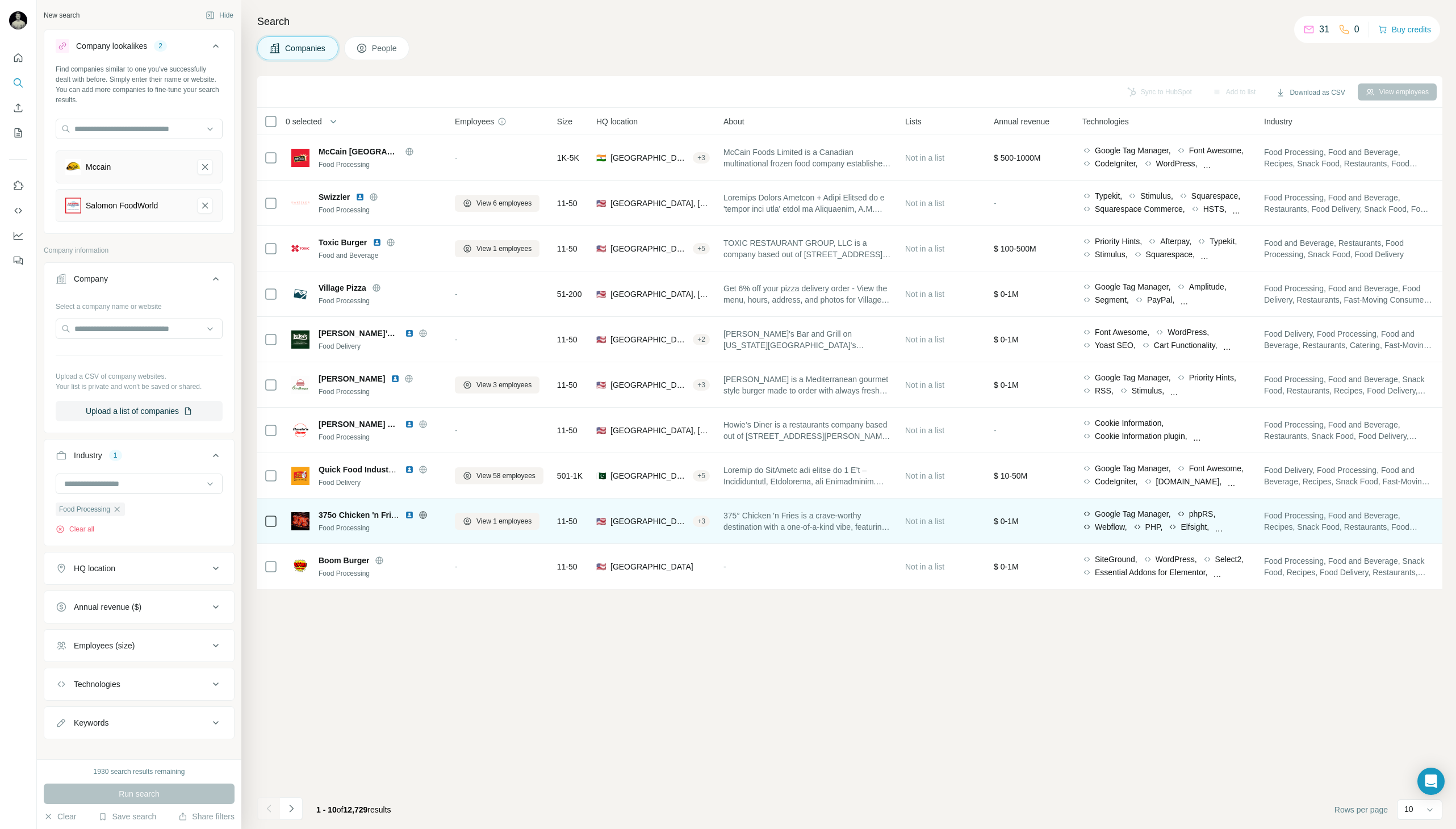
click at [424, 513] on icon at bounding box center [422, 514] width 3 height 7
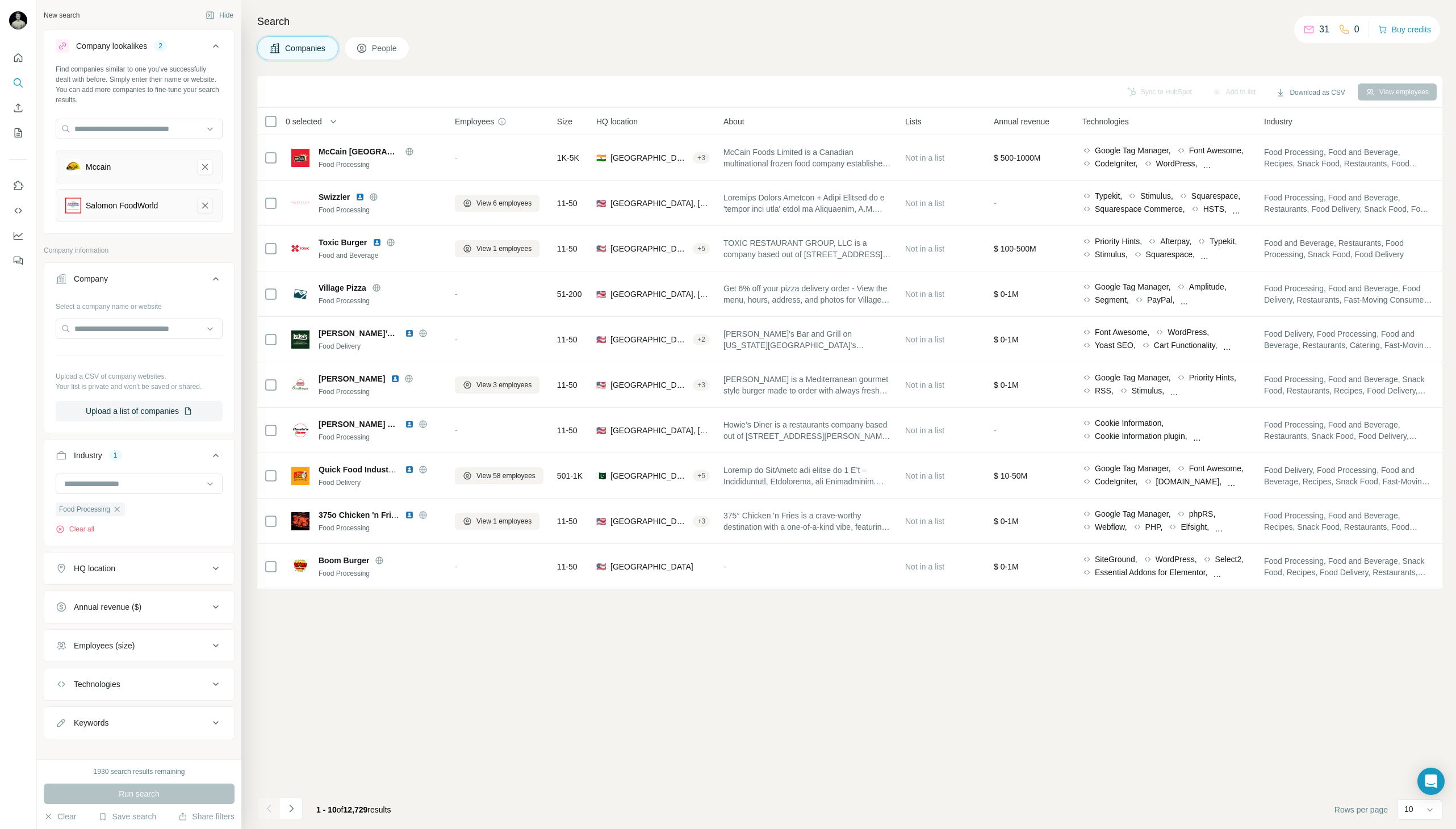
click at [207, 203] on button "Salomon FoodWorld-remove-button" at bounding box center [205, 205] width 16 height 16
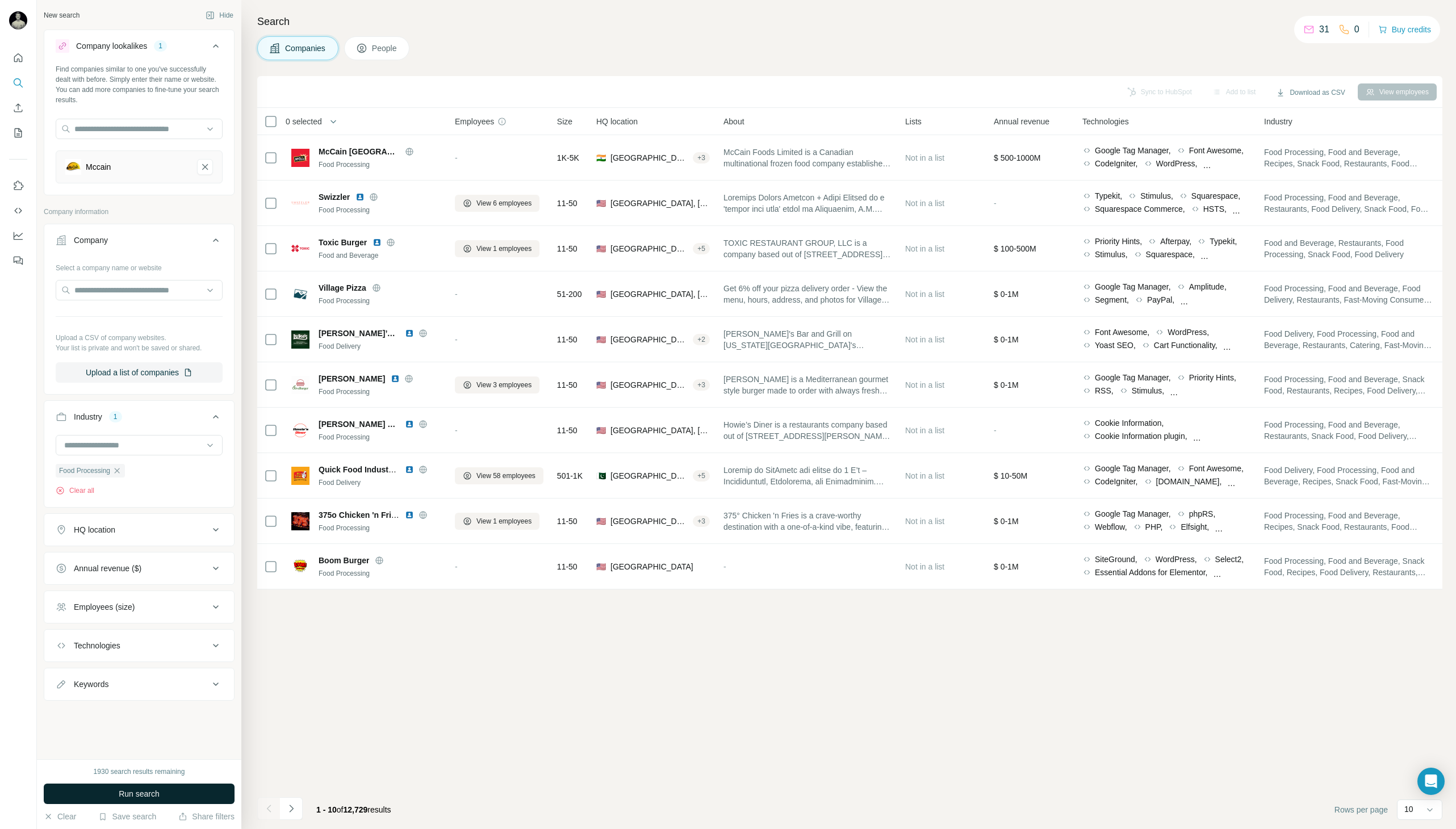
click at [158, 785] on button "Run search" at bounding box center [139, 794] width 191 height 21
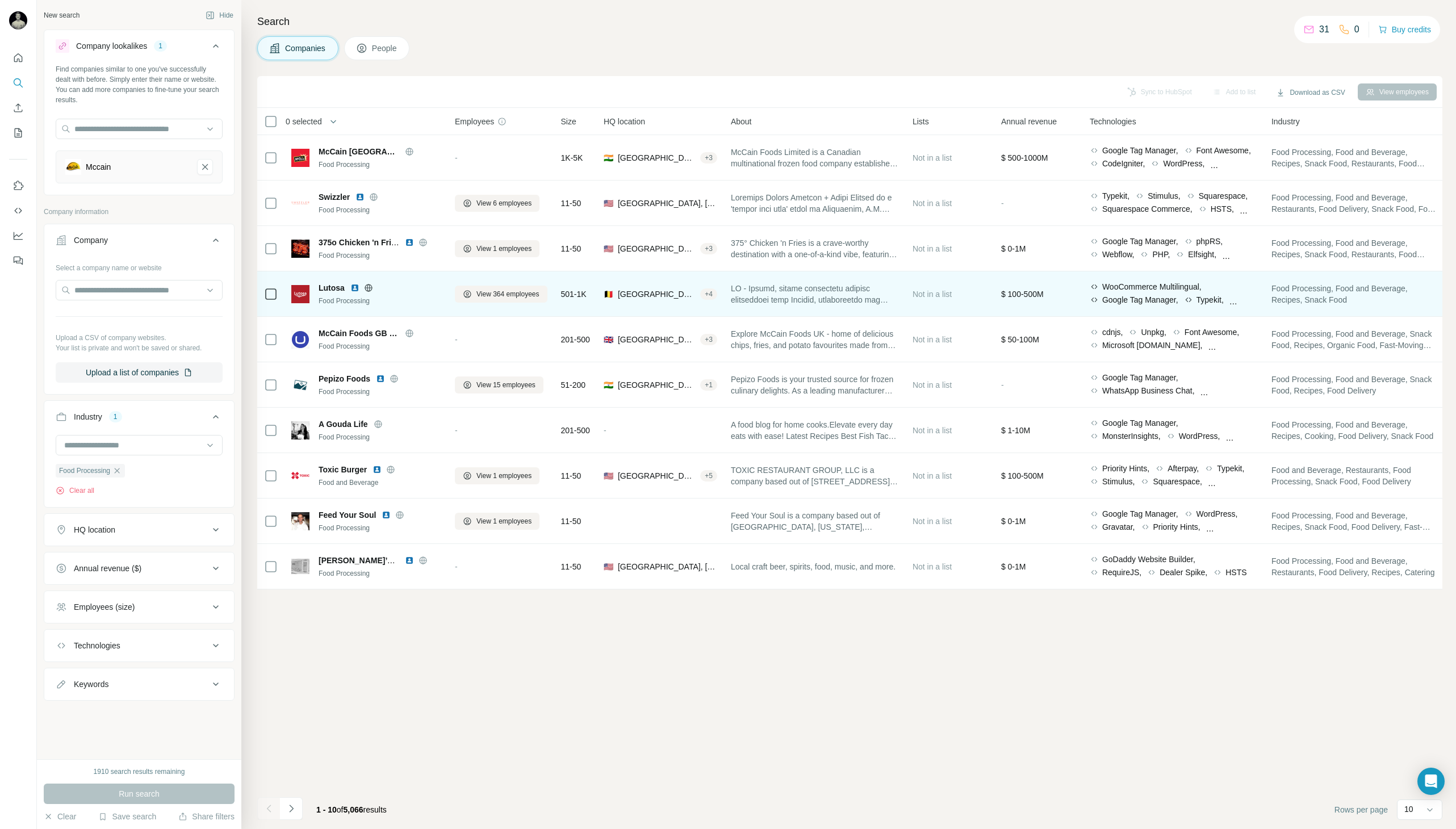
click at [367, 286] on icon at bounding box center [369, 288] width 9 height 9
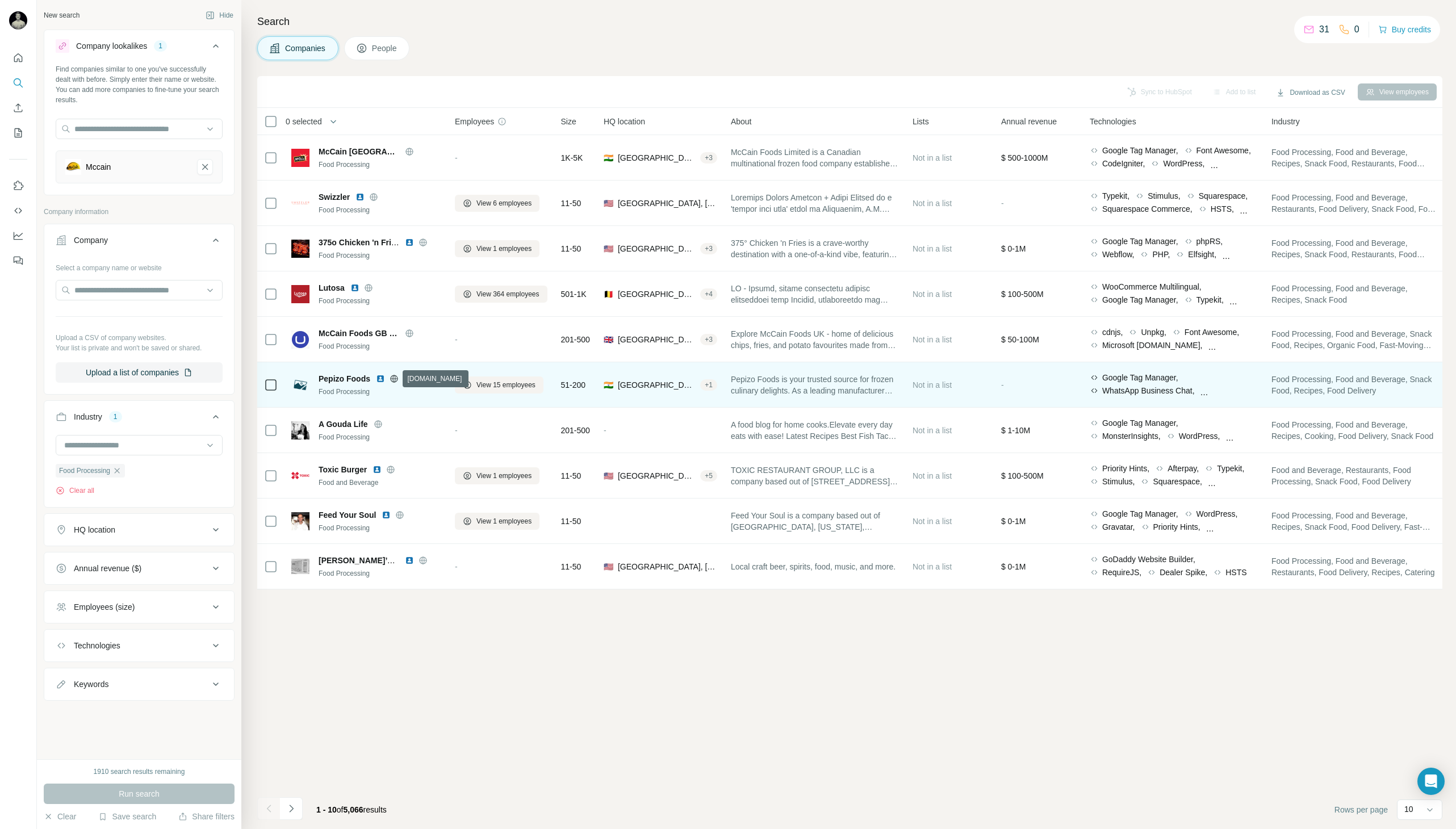
click at [392, 380] on icon at bounding box center [394, 379] width 9 height 9
click at [379, 376] on img at bounding box center [380, 379] width 9 height 9
click at [481, 383] on span "View 15 employees" at bounding box center [506, 385] width 59 height 10
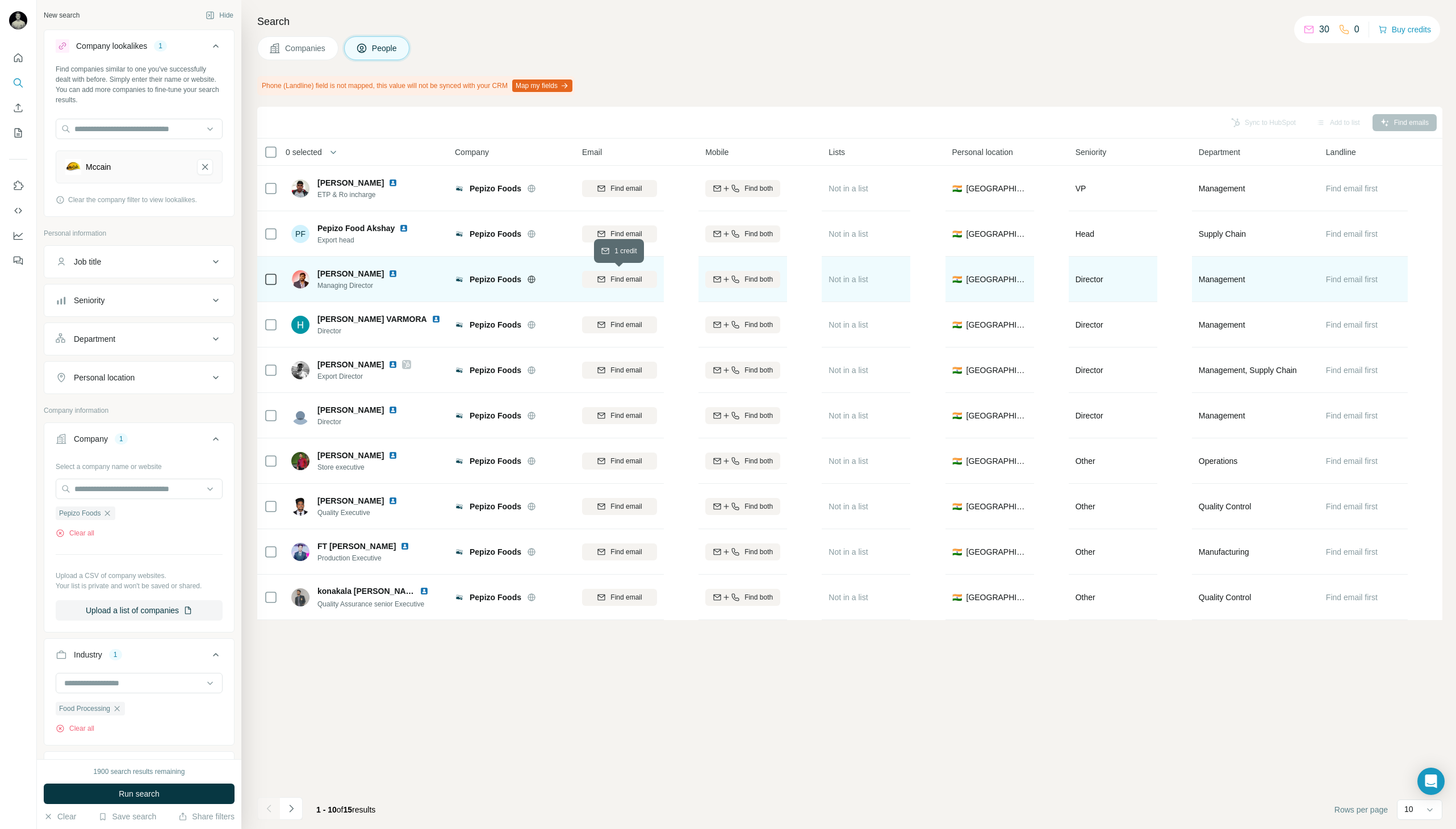
click at [620, 280] on span "Find email" at bounding box center [626, 280] width 31 height 10
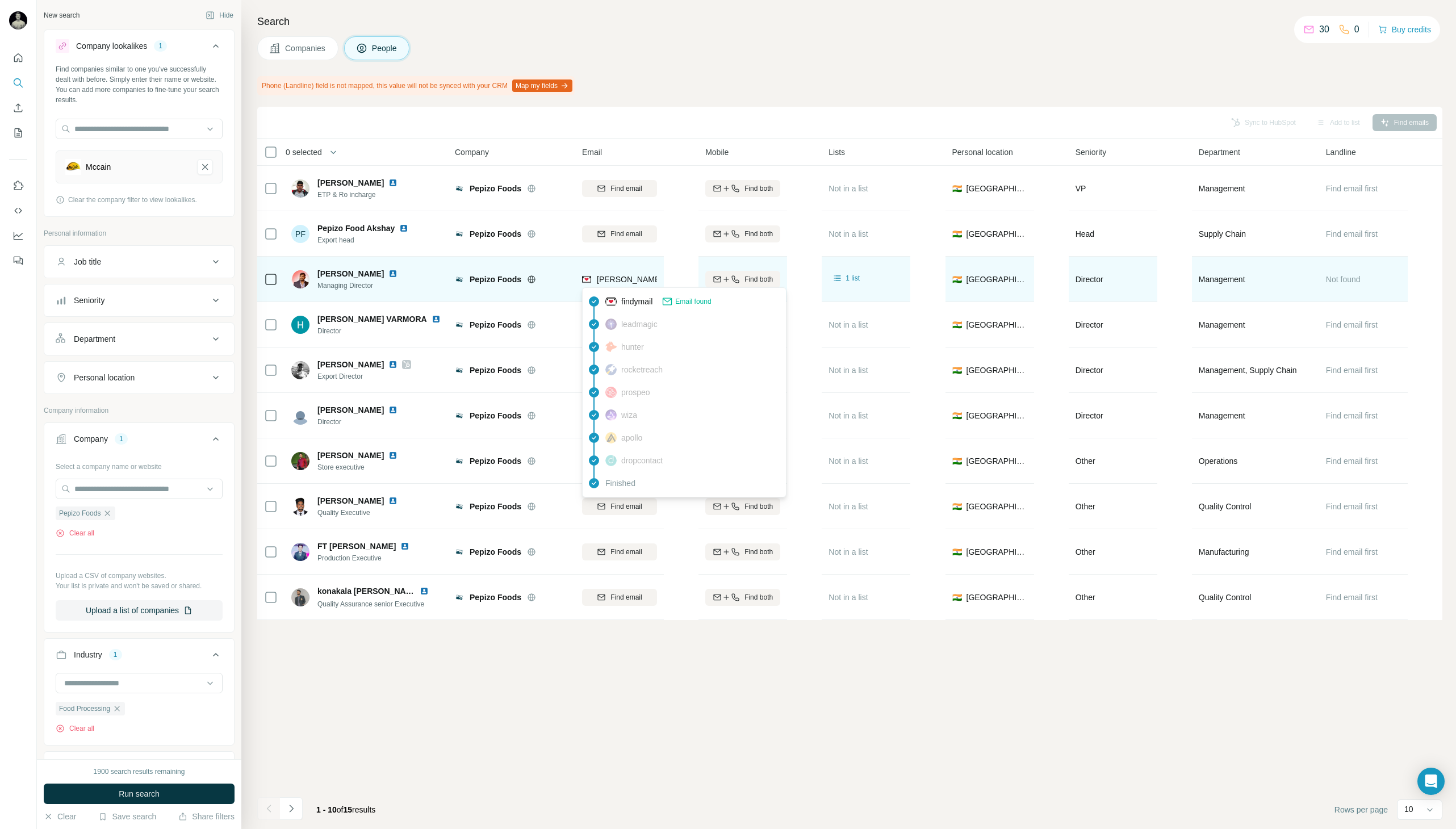
click at [624, 300] on span "findymail" at bounding box center [637, 301] width 31 height 12
click at [388, 276] on img at bounding box center [393, 274] width 9 height 9
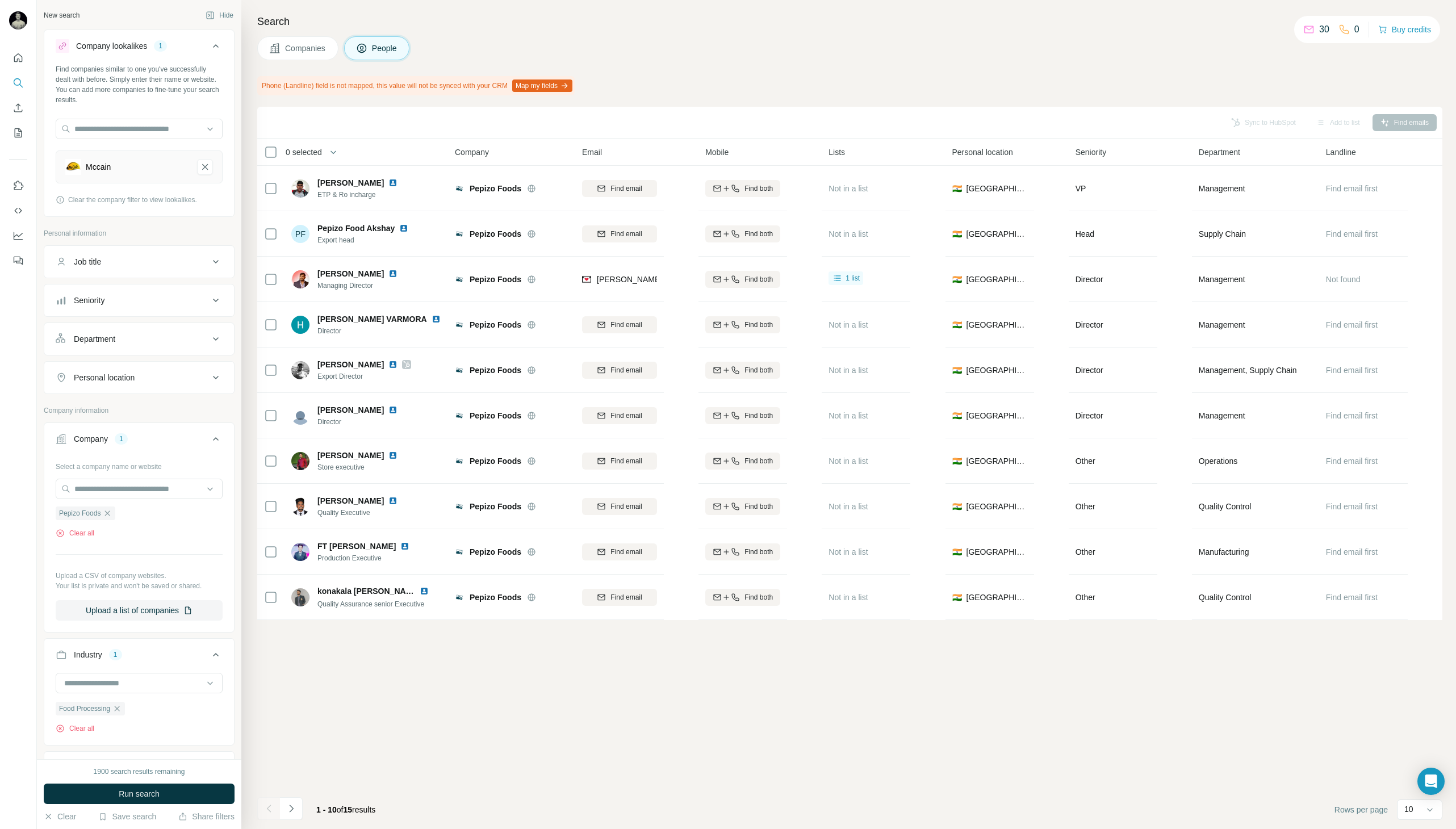
click at [306, 53] on span "Companies" at bounding box center [306, 48] width 41 height 12
